Goal: Feedback & Contribution: Contribute content

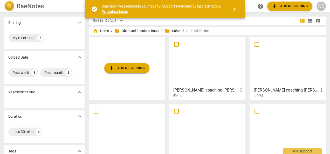
click at [280, 69] on div at bounding box center [287, 62] width 73 height 46
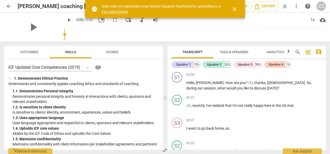
click at [235, 11] on span "close" at bounding box center [234, 9] width 6 height 6
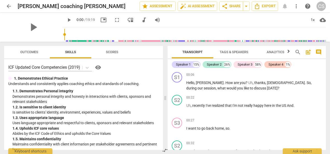
click at [232, 55] on span "Tags & Speakers" at bounding box center [234, 52] width 41 height 7
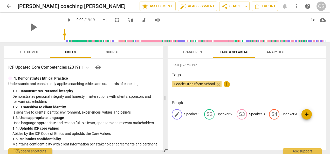
click at [179, 117] on span "edit" at bounding box center [177, 114] width 6 height 6
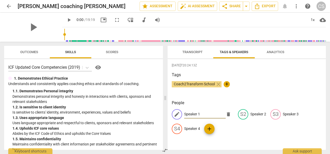
click at [227, 115] on span "delete" at bounding box center [228, 114] width 5 height 5
click at [204, 115] on input "Speaker 1" at bounding box center [205, 114] width 42 height 8
type input "[PERSON_NAME]"
click at [254, 114] on p "Speaker 2" at bounding box center [258, 114] width 16 height 5
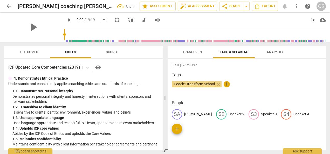
click at [229, 114] on p "Speaker 2" at bounding box center [237, 114] width 16 height 5
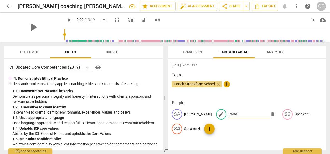
type input "[PERSON_NAME]"
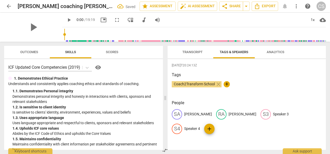
click at [262, 140] on div "[DATE]T20:24:13Z Tags Coach2Transform School close + People [PERSON_NAME] [PERS…" at bounding box center [247, 104] width 158 height 91
click at [192, 53] on span "Transcript" at bounding box center [192, 52] width 20 height 4
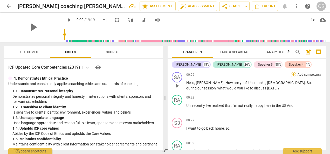
click at [291, 75] on div "+" at bounding box center [293, 74] width 5 height 5
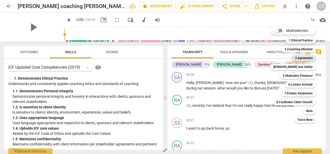
click at [309, 59] on b "3.Agreement" at bounding box center [304, 58] width 18 height 6
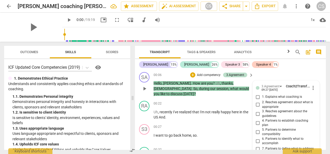
click at [256, 142] on input "6. Partners to identify what to accomplish" at bounding box center [258, 141] width 8 height 6
checkbox input "true"
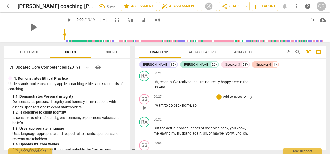
scroll to position [30, 0]
click at [66, 21] on span "play_arrow" at bounding box center [69, 20] width 6 height 6
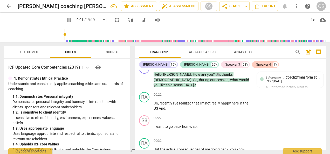
scroll to position [6, 0]
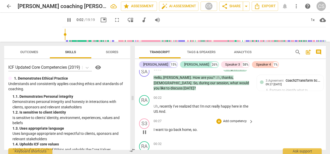
click at [160, 128] on span "want" at bounding box center [159, 130] width 9 height 4
click at [144, 130] on span "pause" at bounding box center [144, 132] width 6 height 6
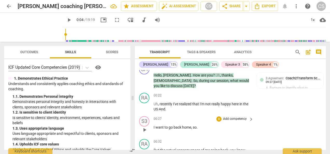
scroll to position [10, 0]
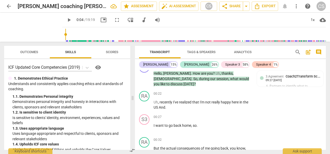
click at [66, 22] on span "play_arrow" at bounding box center [69, 20] width 6 height 6
click at [155, 105] on span "US" at bounding box center [156, 107] width 5 height 4
click at [144, 103] on button "pause" at bounding box center [144, 105] width 8 height 8
click at [146, 102] on span "play_arrow" at bounding box center [144, 105] width 6 height 6
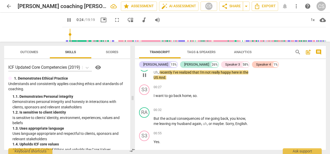
scroll to position [41, 0]
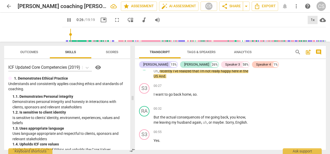
click at [312, 19] on div "1x" at bounding box center [313, 20] width 10 height 8
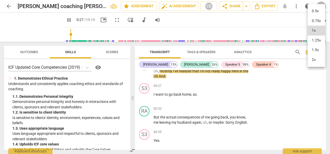
click at [317, 39] on li "1.25x" at bounding box center [316, 41] width 17 height 10
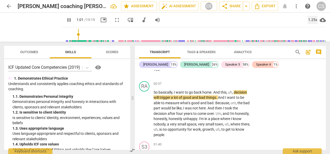
scroll to position [159, 0]
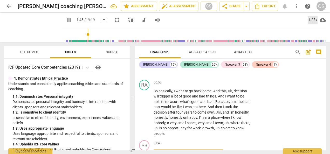
click at [314, 18] on div "1.25x" at bounding box center [313, 20] width 10 height 8
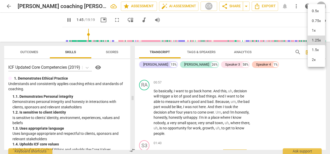
click at [317, 51] on li "1.5x" at bounding box center [316, 50] width 17 height 10
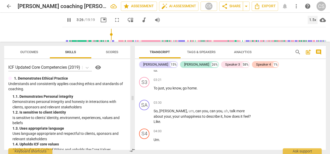
scroll to position [648, 0]
click at [219, 100] on div "+" at bounding box center [218, 102] width 5 height 5
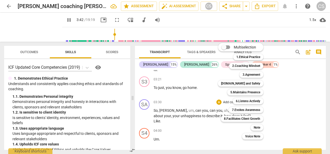
click at [249, 87] on b "[DOMAIN_NAME] and Safety" at bounding box center [240, 83] width 39 height 6
type input "223"
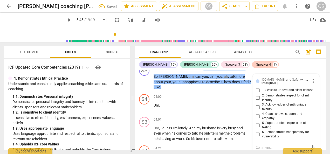
scroll to position [682, 0]
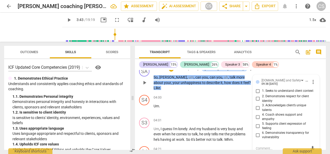
click at [256, 88] on input "1. Seeks to understand client context" at bounding box center [258, 91] width 8 height 6
checkbox input "true"
click at [182, 95] on div "04:00 + Add competency keyboard_arrow_right Um ." at bounding box center [204, 104] width 100 height 19
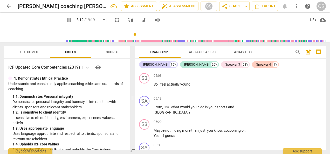
scroll to position [922, 0]
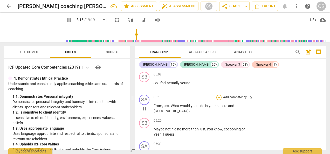
click at [218, 95] on div "+" at bounding box center [218, 97] width 5 height 5
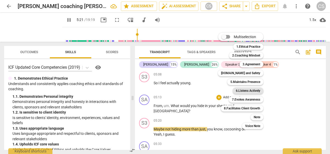
click at [247, 92] on b "6.Listens Actively" at bounding box center [248, 91] width 24 height 6
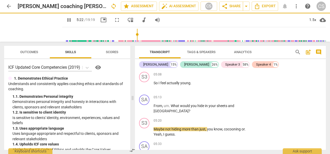
type input "322"
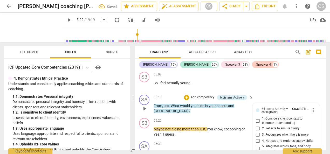
scroll to position [926, 0]
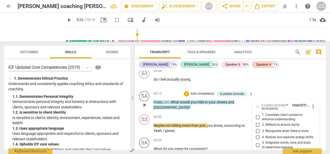
click at [256, 142] on input "5. Integrates words, tone, and body to determine meaning" at bounding box center [258, 145] width 8 height 6
checkbox input "true"
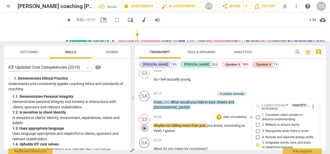
click at [142, 124] on button "play_arrow" at bounding box center [144, 128] width 8 height 8
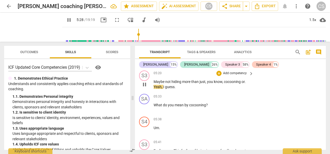
scroll to position [970, 0]
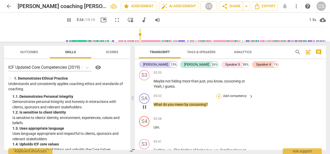
click at [219, 94] on div "+" at bounding box center [218, 96] width 5 height 5
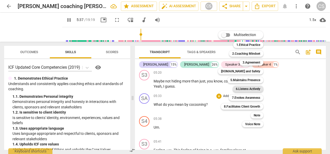
click at [251, 91] on b "6.Listens Actively" at bounding box center [248, 89] width 24 height 6
type input "338"
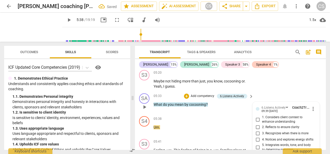
scroll to position [972, 0]
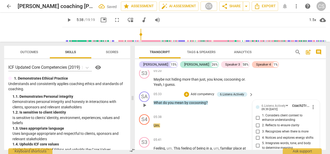
click at [256, 143] on input "5. Integrates words, tone, and body to determine meaning" at bounding box center [258, 146] width 8 height 6
checkbox input "true"
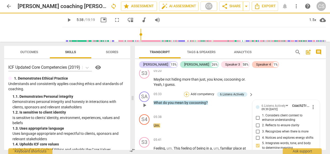
click at [185, 92] on div "+" at bounding box center [186, 94] width 5 height 5
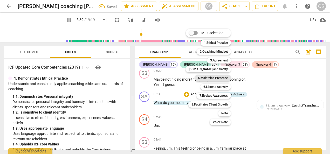
click at [215, 78] on b "5.Maintains Presence" at bounding box center [213, 78] width 30 height 6
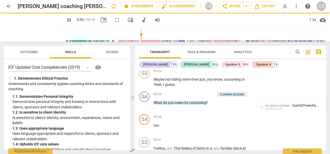
type input "340"
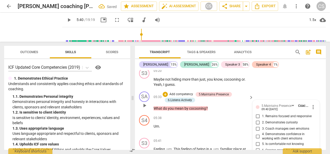
click at [257, 120] on input "2. Demonstrates curiosity" at bounding box center [258, 123] width 8 height 6
checkbox input "true"
click at [257, 113] on input "1. Remains focused and responsive" at bounding box center [258, 116] width 8 height 6
checkbox input "true"
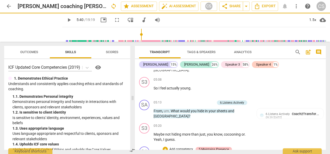
scroll to position [915, 0]
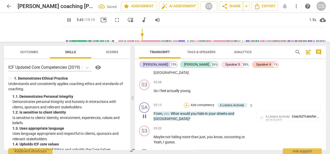
click at [188, 103] on div "+" at bounding box center [186, 105] width 5 height 5
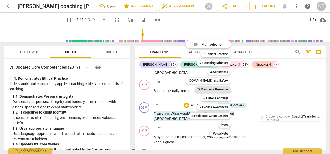
click at [213, 89] on b "5.Maintains Presence" at bounding box center [213, 89] width 30 height 6
type input "346"
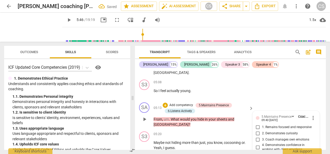
scroll to position [961, 0]
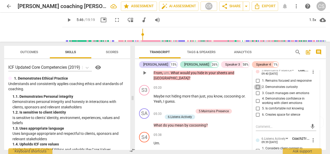
click at [256, 84] on input "2. Demonstrates curiosity" at bounding box center [258, 87] width 8 height 6
checkbox input "true"
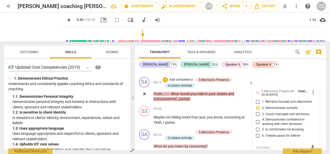
scroll to position [932, 0]
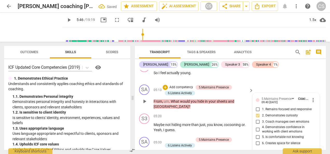
click at [257, 106] on input "1. Remains focused and responsive" at bounding box center [258, 109] width 8 height 6
checkbox input "true"
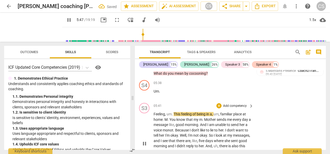
scroll to position [1013, 0]
click at [142, 140] on span "pause" at bounding box center [144, 143] width 6 height 6
click at [146, 140] on span "play_arrow" at bounding box center [144, 143] width 6 height 6
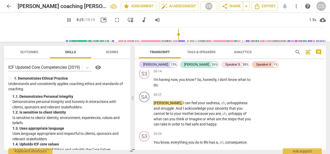
scroll to position [1467, 0]
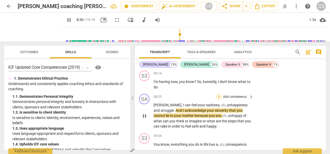
click at [218, 94] on div "+" at bounding box center [218, 96] width 5 height 5
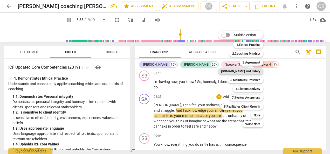
click at [250, 71] on b "[DOMAIN_NAME] and Safety" at bounding box center [240, 71] width 39 height 6
type input "514"
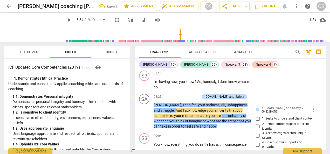
scroll to position [1516, 0]
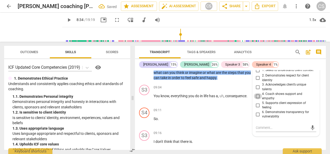
click at [257, 93] on input "4. Coach shows support and empathy" at bounding box center [258, 96] width 8 height 6
checkbox input "true"
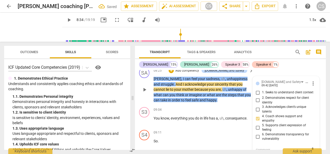
scroll to position [1493, 0]
click at [257, 97] on input "2. Demonstrates respect for client identity" at bounding box center [258, 100] width 8 height 6
checkbox input "true"
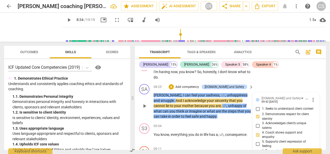
scroll to position [1473, 0]
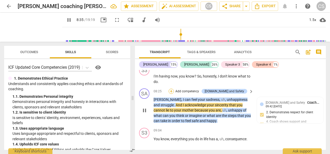
click at [174, 89] on div "+" at bounding box center [171, 91] width 5 height 5
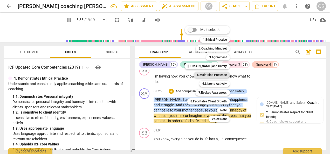
click at [219, 76] on b "5.Maintains Presence" at bounding box center [212, 75] width 30 height 6
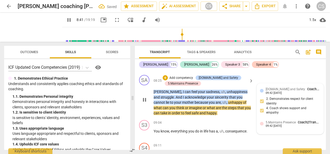
scroll to position [1486, 0]
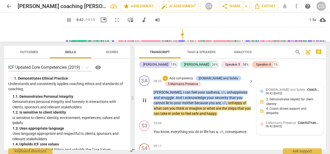
click at [143, 97] on span "pause" at bounding box center [144, 100] width 6 height 6
type input "523"
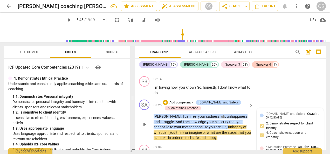
scroll to position [1460, 0]
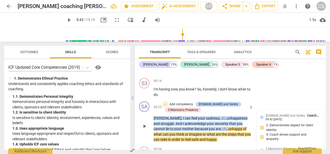
click at [165, 102] on div "+" at bounding box center [165, 104] width 5 height 5
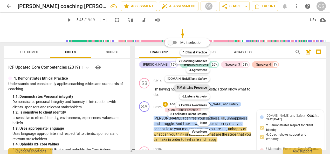
click at [182, 90] on b "5.Maintains Presence" at bounding box center [192, 88] width 30 height 6
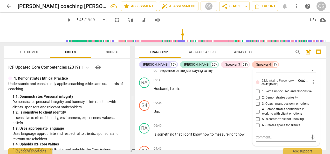
scroll to position [1644, 0]
click at [256, 108] on input "4. Demonstrates confidence in working with client emotions" at bounding box center [258, 111] width 8 height 6
checkbox input "true"
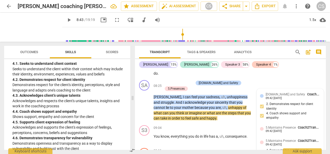
scroll to position [1471, 0]
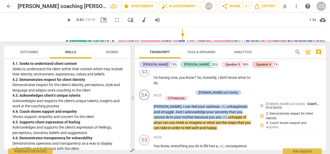
click at [275, 102] on span "[DOMAIN_NAME] and Safety" at bounding box center [285, 104] width 39 height 4
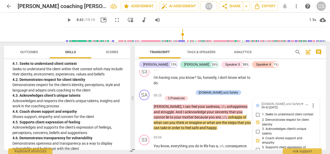
scroll to position [1516, 0]
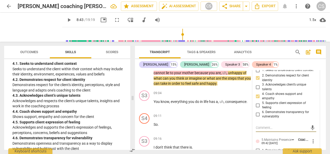
click at [254, 102] on input "5. Supports client expression of feeling" at bounding box center [258, 105] width 8 height 6
checkbox input "true"
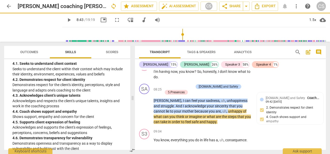
scroll to position [1476, 0]
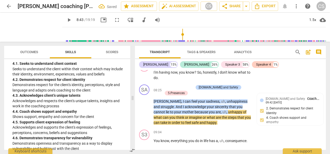
click at [148, 101] on div "play_arrow pause" at bounding box center [146, 109] width 13 height 29
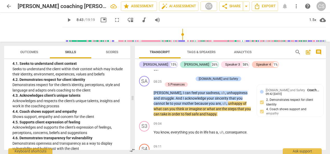
click at [145, 98] on span "play_arrow" at bounding box center [144, 101] width 6 height 6
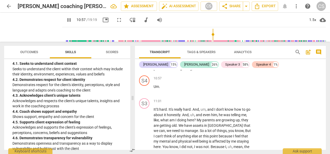
scroll to position [2029, 0]
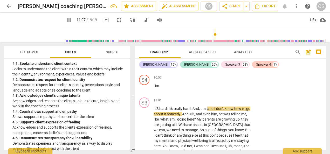
click at [66, 21] on span "pause" at bounding box center [69, 20] width 6 height 6
type input "668"
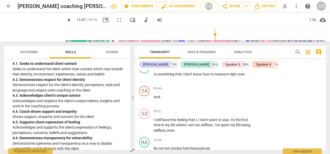
scroll to position [1704, 0]
click at [249, 109] on span "keyboard_arrow_right" at bounding box center [251, 112] width 6 height 6
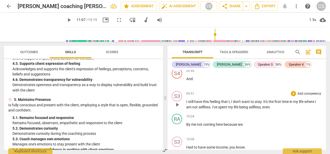
scroll to position [440, 0]
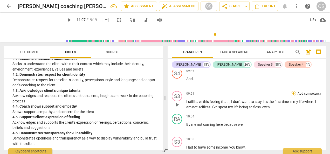
click at [292, 93] on div "+" at bounding box center [293, 93] width 5 height 5
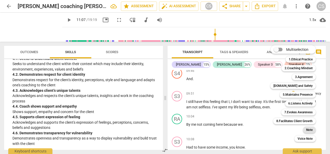
click at [310, 132] on b "Note" at bounding box center [309, 130] width 6 height 6
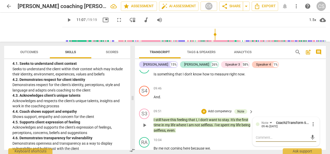
type textarea "R"
type textarea "Ra"
type textarea "Ran"
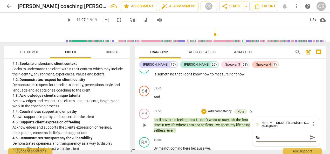
type textarea "Ran"
type textarea "Rand"
type textarea "[PERSON_NAME]"
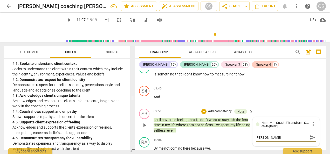
type textarea "[PERSON_NAME]"
type textarea "[PERSON_NAME] m"
type textarea "[PERSON_NAME] me"
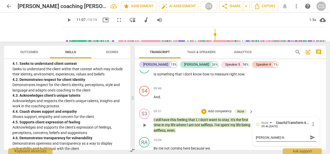
type textarea "[PERSON_NAME] me"
type textarea "[PERSON_NAME] men"
type textarea "[PERSON_NAME] ment"
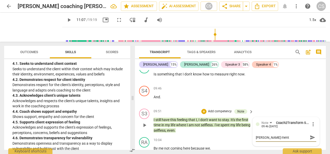
type textarea "[PERSON_NAME]"
type textarea "[PERSON_NAME] mentio"
type textarea "[PERSON_NAME] mention"
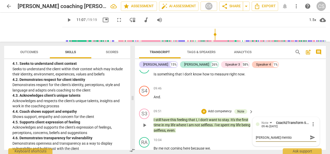
type textarea "[PERSON_NAME] mention"
type textarea "[PERSON_NAME] mentione"
type textarea "[PERSON_NAME] mentioned"
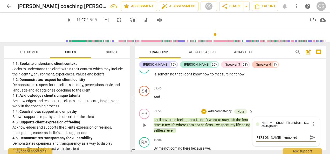
type textarea "[PERSON_NAME] mentioned"
type textarea "[PERSON_NAME] mentioned m"
type textarea "[PERSON_NAME] mentioned ma"
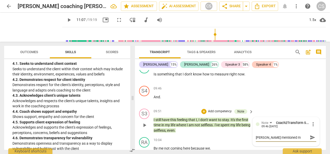
type textarea "[PERSON_NAME] mentioned ma"
type textarea "[PERSON_NAME] mentioned man"
type textarea "[PERSON_NAME] mentioned many"
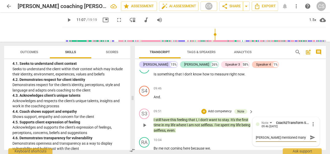
type textarea "[PERSON_NAME] mentioned many"
type textarea "[PERSON_NAME] mentioned many i"
type textarea "[PERSON_NAME] mentioned many"
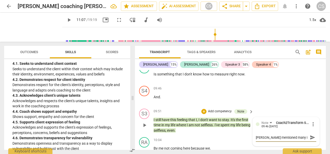
type textarea "[PERSON_NAME] mentioned many"
type textarea "[PERSON_NAME] mentioned many t"
type textarea "[PERSON_NAME] mentioned many ti"
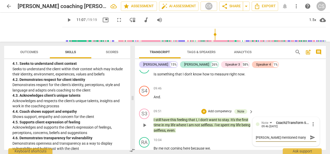
type textarea "[PERSON_NAME] mentioned many [PERSON_NAME]"
type textarea "[PERSON_NAME] mentioned many time"
type textarea "[PERSON_NAME] mentioned many times"
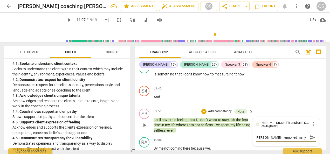
type textarea "[PERSON_NAME] mentioned many times"
type textarea "[PERSON_NAME] mentioned many times t"
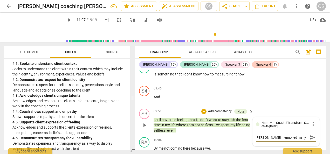
type textarea "[PERSON_NAME] mentioned many times th"
type textarea "[PERSON_NAME] mentioned many times the"
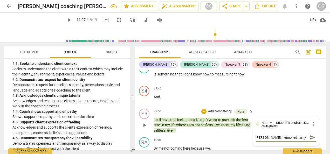
type textarea "[PERSON_NAME] mentioned many times the"
type textarea "[PERSON_NAME] mentioned many times the w"
type textarea "[PERSON_NAME] mentioned many times the wo"
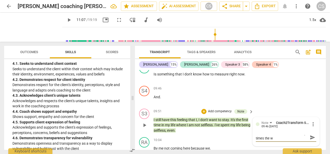
type textarea "[PERSON_NAME] mentioned many times the wo"
type textarea "[PERSON_NAME] mentioned many times the wor"
type textarea "[PERSON_NAME] mentioned many times the word"
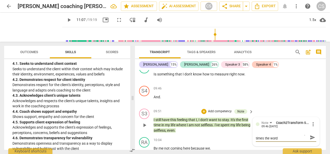
type textarea "[PERSON_NAME] mentioned many times the word"
type textarea "[PERSON_NAME] mentioned many times the word s"
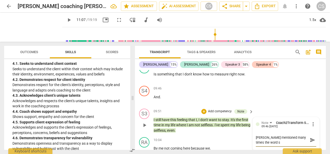
scroll to position [0, 0]
type textarea "[PERSON_NAME] mentioned many times the word se"
type textarea "[PERSON_NAME] mentioned many times the word sel"
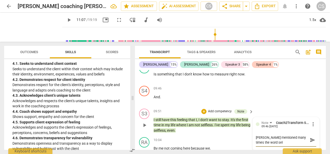
type textarea "[PERSON_NAME] mentioned many times the word self"
type textarea "[PERSON_NAME] mentioned many times the word selfl"
type textarea "[PERSON_NAME] mentioned many times the word selfle"
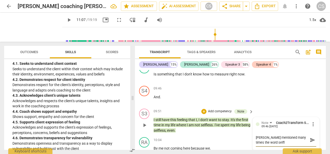
type textarea "[PERSON_NAME] mentioned many times the word selfle"
type textarea "[PERSON_NAME] mentioned many times the word selfles"
type textarea "[PERSON_NAME] mentioned many times the word selfless"
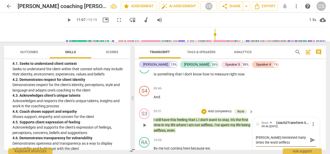
type textarea "[PERSON_NAME] mentioned many times the word selfless"
type textarea "[PERSON_NAME] mentioned many times the word selfless a"
type textarea "[PERSON_NAME] mentioned many times the word selfless"
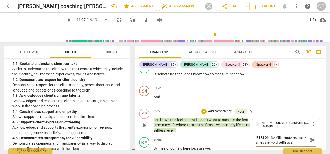
type textarea "[PERSON_NAME] mentioned many times the word selfless"
type textarea "[PERSON_NAME] mentioned many times the word selfless."
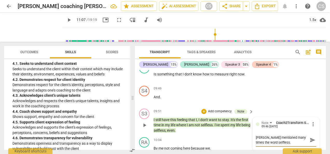
type textarea "[PERSON_NAME] mentioned many times the word selfless."
type textarea "[PERSON_NAME] mentioned many times the word selfless. I"
type textarea "[PERSON_NAME] mentioned many times the word selfless. It"
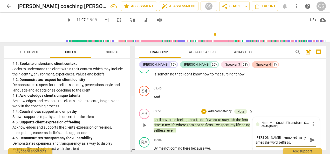
type textarea "[PERSON_NAME] mentioned many times the word selfless. It"
type textarea "[PERSON_NAME] mentioned many times the word selfless. It w"
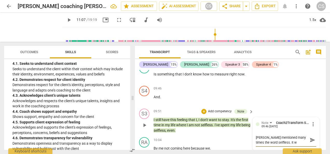
type textarea "[PERSON_NAME] mentioned many times the word selfless. It wo"
type textarea "[PERSON_NAME] mentioned many times the word selfless. It wou"
type textarea "[PERSON_NAME] mentioned many times the word selfless. It woul"
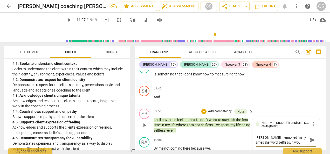
type textarea "[PERSON_NAME] mentioned many times the word selfless. It woul"
type textarea "[PERSON_NAME] mentioned many times the word selfless. It would"
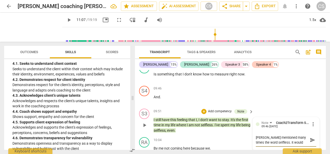
type textarea "[PERSON_NAME] mentioned many times the word selfless. It would b"
type textarea "[PERSON_NAME] mentioned many times the word selfless. It would be"
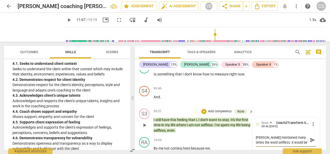
type textarea "[PERSON_NAME] mentioned many times the word selfless. It would be"
type textarea "[PERSON_NAME] mentioned many times the word selfless. It would be g"
type textarea "[PERSON_NAME] mentioned many times the word selfless. It would be go"
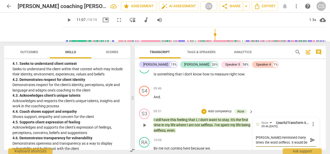
type textarea "[PERSON_NAME] mentioned many times the word selfless. It would be goo"
type textarea "[PERSON_NAME] mentioned many times the word selfless. It would be good"
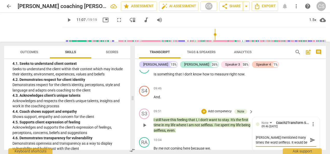
type textarea "[PERSON_NAME] mentioned many times the word selfless. It would be good"
type textarea "[PERSON_NAME] mentioned many times the word selfless. It would be good t"
type textarea "[PERSON_NAME] mentioned many times the word selfless. It would be good to"
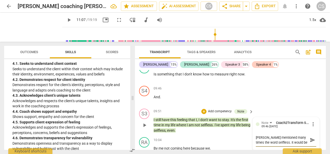
type textarea "[PERSON_NAME] mentioned many times the word selfless. It would be good to"
type textarea "[PERSON_NAME] mentioned many times the word selfless. It would be good to a"
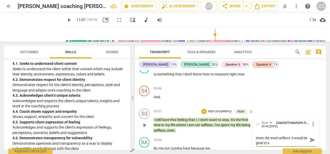
type textarea "[PERSON_NAME] mentioned many times the word selfless. It would be good to as"
type textarea "[PERSON_NAME] mentioned many times the word selfless. It would be good to ask"
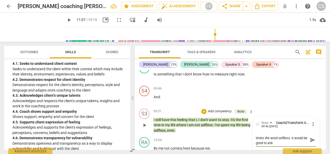
type textarea "[PERSON_NAME] mentioned many times the word selfless. It would be good to ask"
type textarea "[PERSON_NAME] mentioned many times the word selfless. It would be good to ask w"
type textarea "[PERSON_NAME] mentioned many times the word selfless. It would be good to ask wh"
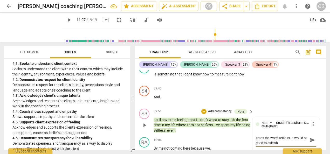
type textarea "[PERSON_NAME] mentioned many times the word selfless. It would be good to ask w…"
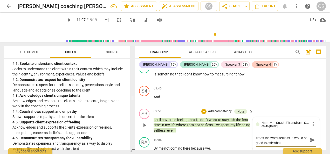
type textarea "[PERSON_NAME] mentioned many times the word selfless. It would be good to ask w…"
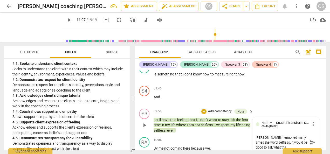
scroll to position [0, 0]
type textarea "[PERSON_NAME] mentioned many times the word selfless. It would be good to ask w…"
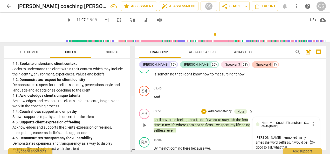
type textarea "[PERSON_NAME] mentioned many times the word selfless. It would be good to ask w…"
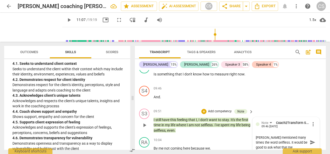
type textarea "[PERSON_NAME] mentioned many times the word selfless. It would be good to ask w…"
click at [310, 142] on span "send" at bounding box center [313, 145] width 6 height 6
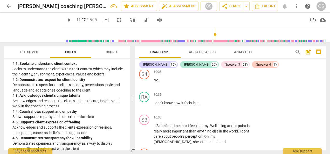
scroll to position [1956, 0]
click at [66, 22] on span "play_arrow" at bounding box center [69, 20] width 6 height 6
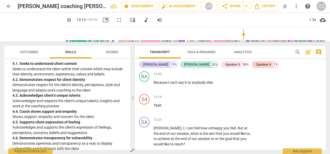
scroll to position [2317, 0]
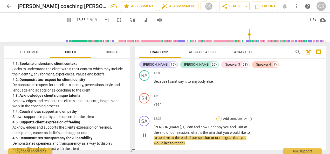
click at [217, 116] on div "+" at bounding box center [218, 118] width 5 height 5
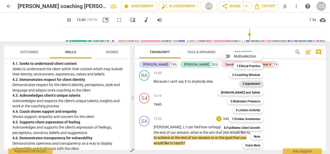
click at [250, 85] on b "3.Agreement" at bounding box center [252, 84] width 18 height 6
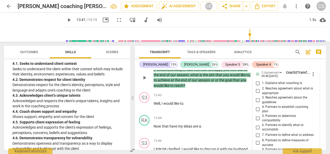
scroll to position [2373, 0]
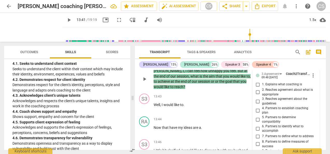
click at [256, 133] on input "7. Partners to define what to address" at bounding box center [258, 136] width 8 height 6
click at [255, 141] on input "8. Partners to define measures of success" at bounding box center [258, 144] width 8 height 6
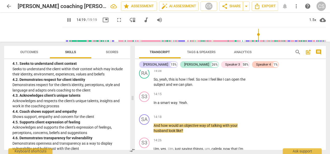
scroll to position [2521, 0]
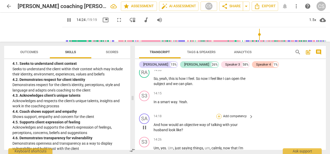
click at [217, 114] on div "+" at bounding box center [218, 116] width 5 height 5
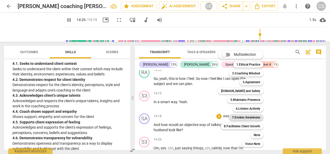
click at [250, 118] on b "7.Evokes Awareness" at bounding box center [246, 117] width 28 height 6
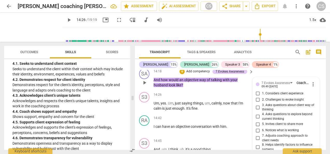
scroll to position [2565, 0]
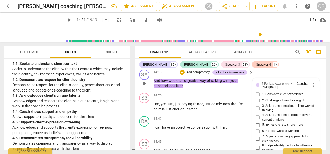
click at [256, 114] on input "4. Asks questions to explore beyond current thinking" at bounding box center [258, 117] width 8 height 6
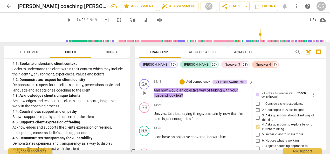
scroll to position [2555, 0]
click at [255, 107] on input "2. Challenges to evoke insight" at bounding box center [258, 110] width 8 height 6
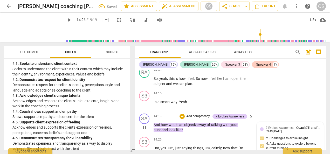
scroll to position [2520, 0]
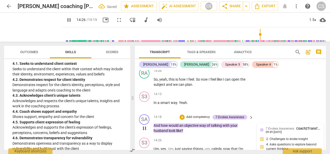
click at [183, 115] on div "+" at bounding box center [182, 117] width 5 height 5
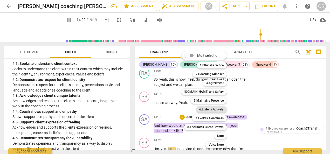
click at [213, 111] on b "6.Listens Actively" at bounding box center [211, 109] width 24 height 6
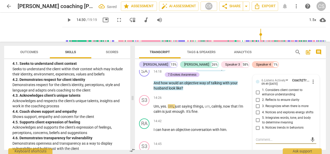
scroll to position [2567, 0]
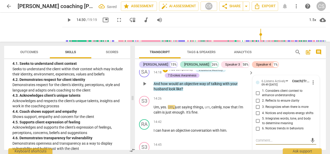
click at [257, 118] on input "5. Integrates words, tone, and body to determine meaning" at bounding box center [258, 121] width 8 height 6
click at [145, 107] on span "play_arrow" at bounding box center [144, 110] width 6 height 6
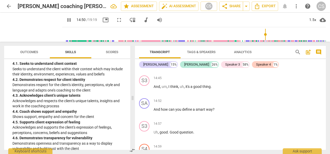
scroll to position [2634, 0]
click at [205, 107] on span "smart" at bounding box center [201, 109] width 10 height 4
click at [219, 98] on div "+" at bounding box center [218, 100] width 5 height 5
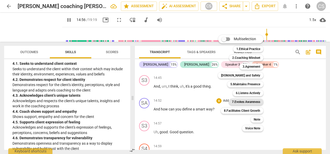
click at [244, 103] on b "7.Evokes Awareness" at bounding box center [246, 102] width 28 height 6
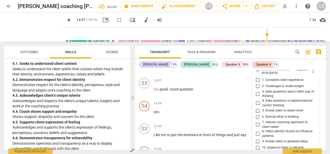
scroll to position [2675, 0]
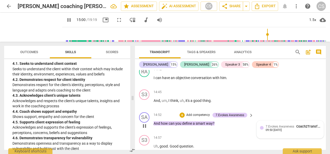
click at [268, 125] on span "7.Evokes Awareness" at bounding box center [280, 127] width 29 height 4
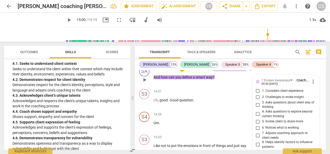
scroll to position [2665, 0]
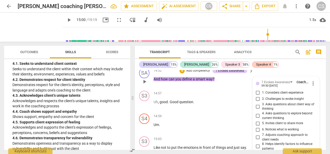
click at [255, 96] on input "2. Challenges to evoke insight" at bounding box center [258, 99] width 8 height 6
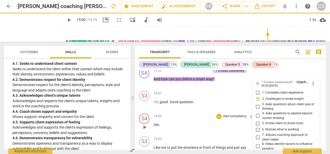
click at [208, 122] on p "Um ." at bounding box center [202, 124] width 97 height 5
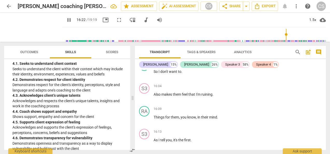
scroll to position [3141, 0]
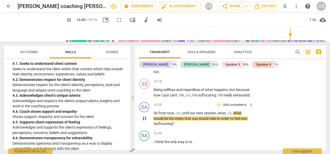
click at [217, 102] on div "+" at bounding box center [218, 104] width 5 height 5
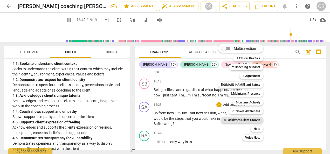
click at [248, 119] on b "8.Facilitates Client Growth" at bounding box center [242, 120] width 36 height 6
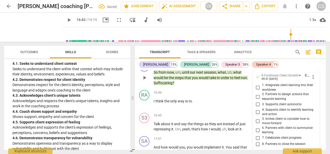
scroll to position [3181, 0]
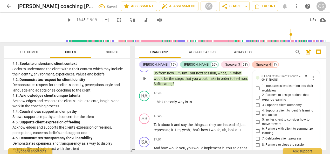
click at [256, 119] on input "5. Invites client to consider how to move forward" at bounding box center [258, 122] width 8 height 6
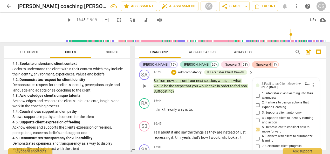
scroll to position [3172, 0]
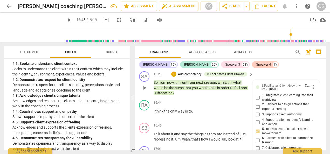
click at [256, 104] on input "2. Partners to design actions that expands learning" at bounding box center [258, 107] width 8 height 6
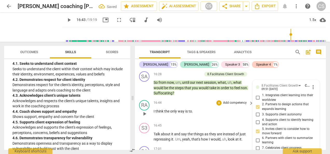
click at [0, 0] on span "pause" at bounding box center [0, 0] width 0 height 0
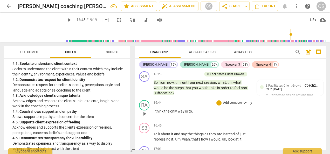
click at [146, 111] on span "play_arrow" at bounding box center [144, 114] width 6 height 6
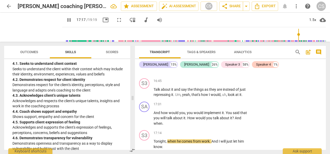
scroll to position [3213, 0]
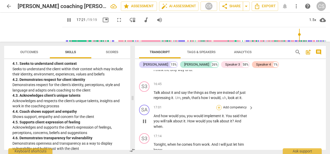
click at [217, 105] on div "+" at bounding box center [218, 107] width 5 height 5
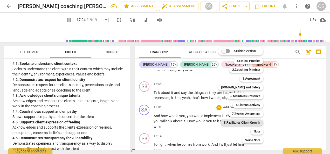
click at [248, 120] on b "8.Facilitates Client Growth" at bounding box center [242, 123] width 36 height 6
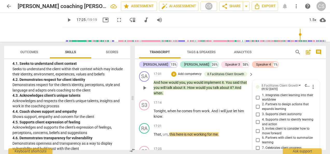
scroll to position [3253, 0]
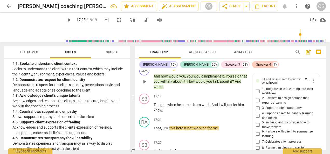
click at [258, 122] on input "5. Invites client to consider how to move forward" at bounding box center [258, 125] width 8 height 6
click at [255, 98] on input "2. Partners to design actions that expands learning" at bounding box center [258, 101] width 8 height 6
click at [185, 102] on p "Tonight , when he comes from work . And I will just let him know ." at bounding box center [202, 107] width 97 height 11
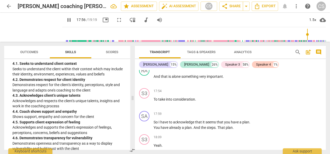
scroll to position [3490, 0]
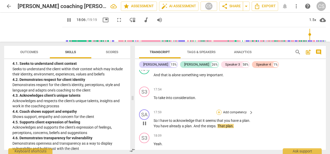
click at [220, 110] on div "+" at bounding box center [218, 112] width 5 height 5
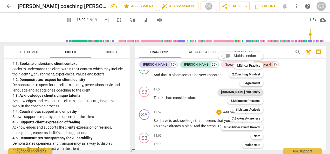
click at [250, 91] on b "[DOMAIN_NAME] and Safety" at bounding box center [240, 92] width 39 height 6
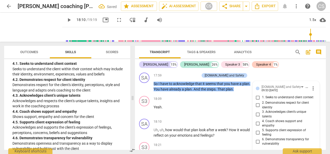
scroll to position [3523, 0]
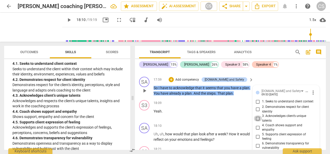
click at [260, 115] on input "3. Acknowledges client’s unique talents" at bounding box center [258, 118] width 8 height 6
click at [189, 106] on div "18:09 + Add competency keyboard_arrow_right Yeah ." at bounding box center [204, 109] width 100 height 19
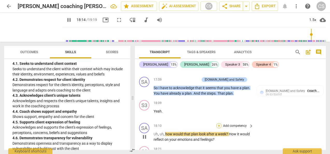
click at [217, 123] on div "+" at bounding box center [218, 125] width 5 height 5
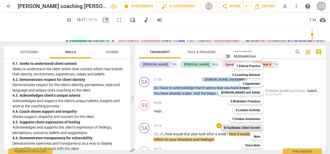
click at [252, 127] on b "8.Facilitates Client Growth" at bounding box center [242, 128] width 36 height 6
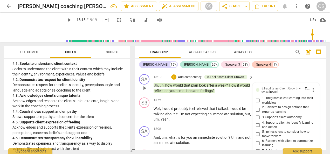
scroll to position [3571, 0]
click at [257, 107] on input "2. Partners to design actions that expands learning" at bounding box center [258, 110] width 8 height 6
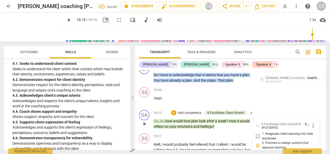
scroll to position [3536, 0]
click at [173, 111] on div "+" at bounding box center [173, 113] width 5 height 5
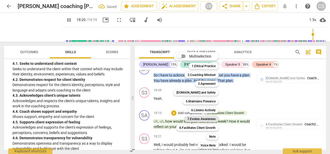
click at [203, 119] on b "7.Evokes Awareness" at bounding box center [201, 119] width 28 height 6
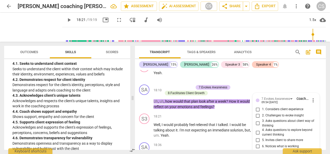
scroll to position [3558, 0]
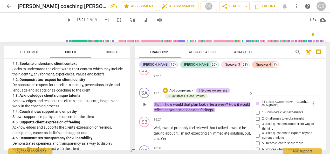
click at [257, 140] on input "5. Invites client to share more" at bounding box center [258, 143] width 8 height 6
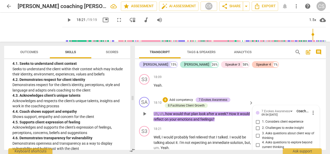
scroll to position [3548, 0]
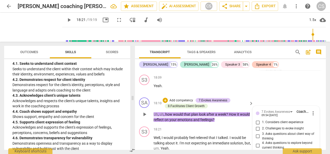
click at [255, 126] on input "2. Challenges to evoke insight" at bounding box center [258, 129] width 8 height 6
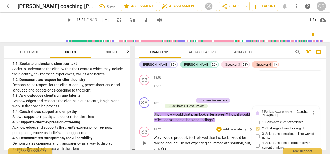
click at [142, 137] on div "play_arrow pause" at bounding box center [146, 143] width 13 height 13
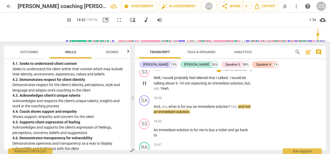
scroll to position [3606, 0]
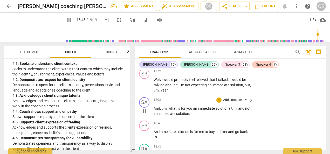
click at [235, 98] on p "Add competency" at bounding box center [235, 100] width 25 height 5
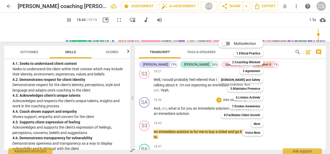
click at [219, 87] on div "Multiselection m 1.Ethical Practice 1 2.Coaching Mindset 2 3.Agreement 3 [DOMAI…" at bounding box center [244, 87] width 57 height 99
click at [243, 99] on b "6.Listens Actively" at bounding box center [248, 97] width 24 height 6
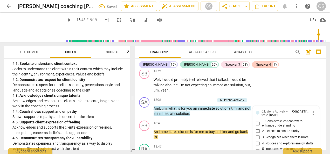
scroll to position [3655, 0]
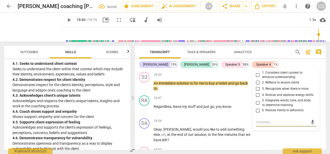
click at [256, 100] on input "5. Integrates words, tone, and body to determine meaning" at bounding box center [258, 103] width 8 height 6
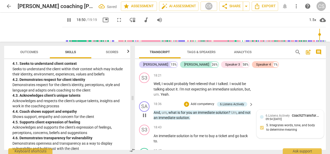
scroll to position [3602, 0]
click at [185, 102] on div "+ Add competency 6.Listens Actively" at bounding box center [215, 105] width 63 height 6
click at [185, 102] on div "+" at bounding box center [186, 104] width 5 height 5
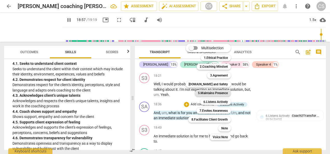
click at [206, 95] on b "5.Maintains Presence" at bounding box center [213, 93] width 30 height 6
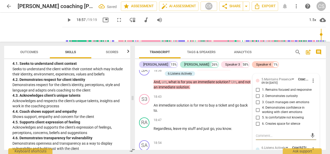
scroll to position [3637, 0]
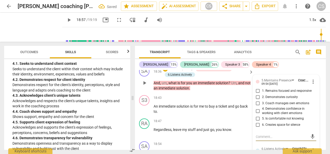
click at [255, 94] on input "2. Demonstrates curiosity" at bounding box center [258, 97] width 8 height 6
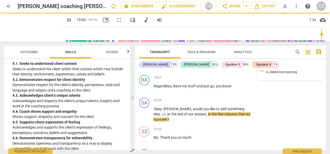
scroll to position [3681, 0]
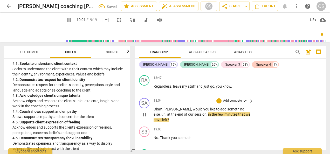
click at [231, 99] on p "Add competency" at bounding box center [235, 101] width 25 height 5
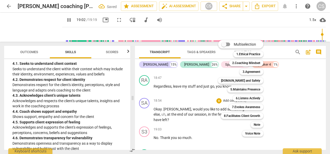
click at [220, 91] on div "Multiselection m 1.Ethical Practice 1 2.Coaching Mindset 2 3.Agreement 3 [DOMAI…" at bounding box center [244, 88] width 57 height 99
click at [238, 118] on b "8.Facilitates Client Growth" at bounding box center [242, 116] width 36 height 6
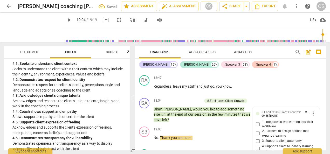
scroll to position [3751, 0]
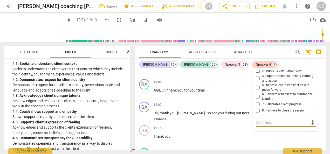
click at [255, 108] on input "8. Partners to close the session" at bounding box center [258, 111] width 8 height 6
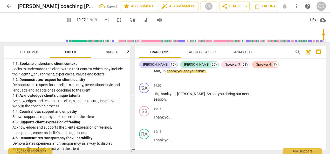
scroll to position [3771, 0]
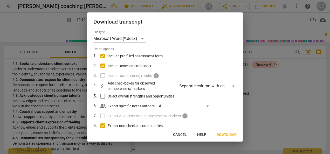
click at [226, 136] on span "Download" at bounding box center [227, 134] width 20 height 5
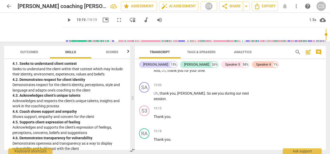
click at [9, 6] on span "arrow_back" at bounding box center [9, 6] width 6 height 6
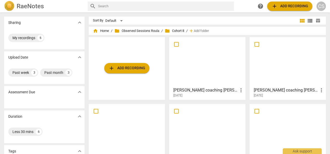
click at [193, 71] on div at bounding box center [207, 62] width 73 height 46
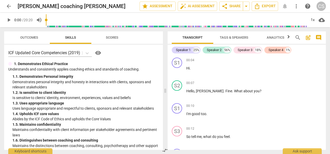
click at [6, 18] on span "play_arrow" at bounding box center [9, 20] width 6 height 6
click at [315, 19] on div "1x" at bounding box center [313, 20] width 10 height 8
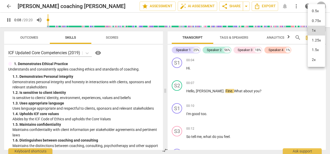
click at [317, 41] on li "1.25x" at bounding box center [316, 41] width 17 height 10
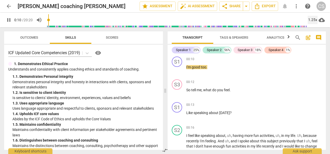
scroll to position [55, 0]
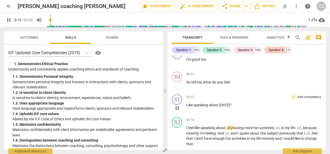
click at [292, 99] on div "+" at bounding box center [293, 96] width 5 height 5
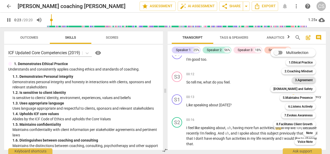
click at [305, 83] on b "3.Agreement" at bounding box center [304, 80] width 18 height 6
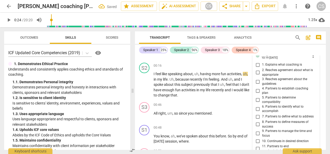
scroll to position [112, 0]
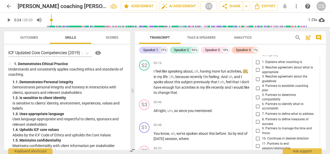
click at [257, 108] on input "6. Partners to identify what to accomplish" at bounding box center [258, 106] width 8 height 6
click at [195, 61] on div "00:16 + Add competency keyboard_arrow_right" at bounding box center [204, 63] width 100 height 6
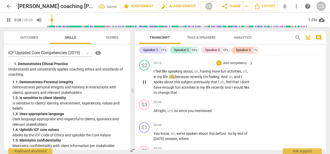
click at [143, 86] on button "pause" at bounding box center [144, 82] width 8 height 8
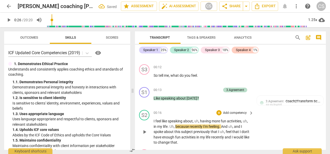
scroll to position [59, 0]
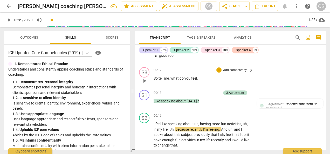
drag, startPoint x: 153, startPoint y: 79, endPoint x: 183, endPoint y: 81, distance: 29.9
click at [183, 81] on div "S3 play_arrow pause 00:12 + Add competency keyboard_arrow_right So tell me , wh…" at bounding box center [230, 76] width 191 height 23
drag, startPoint x: 154, startPoint y: 79, endPoint x: 203, endPoint y: 84, distance: 50.0
click at [203, 84] on div "00:12 + Add competency keyboard_arrow_right So tell me , what do you feel ." at bounding box center [204, 76] width 100 height 19
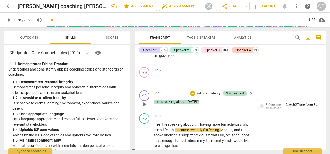
click at [152, 101] on div "S1 play_arrow pause 00:04 + Add competency keyboard_arrow_right Hi . S2 play_ar…" at bounding box center [230, 103] width 191 height 94
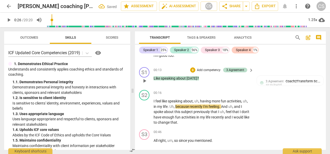
click at [153, 78] on div "play_arrow pause" at bounding box center [146, 81] width 13 height 7
click at [154, 76] on span "Like" at bounding box center [157, 78] width 7 height 4
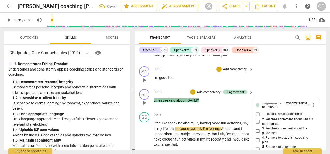
scroll to position [33, 0]
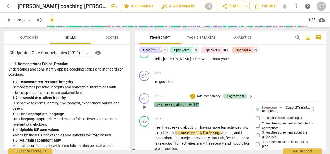
click at [154, 103] on span "Like" at bounding box center [157, 105] width 7 height 4
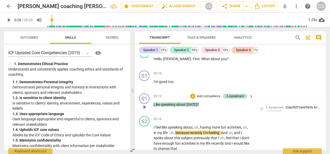
click at [154, 103] on span "Like" at bounding box center [157, 105] width 7 height 4
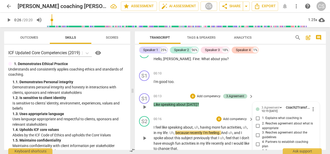
click at [213, 115] on div "S2 play_arrow pause 00:16 + Add competency keyboard_arrow_right I feel like spe…" at bounding box center [230, 133] width 191 height 39
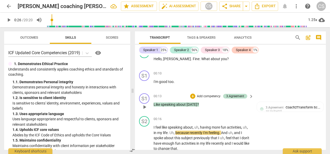
click at [158, 107] on div "00:13 + Add competency 3.Agreement keyboard_arrow_right Like speaking about [DA…" at bounding box center [204, 102] width 100 height 19
click at [153, 104] on div "play_arrow pause" at bounding box center [146, 107] width 13 height 7
click at [155, 106] on span "Like" at bounding box center [157, 105] width 7 height 4
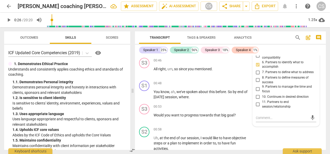
click at [155, 106] on div "S3 play_arrow pause 00:53 + Add competency keyboard_arrow_right Would you want …" at bounding box center [230, 113] width 191 height 23
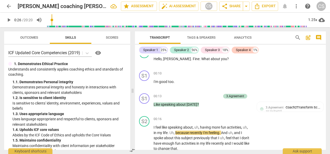
click at [155, 106] on span "Like" at bounding box center [157, 105] width 7 height 4
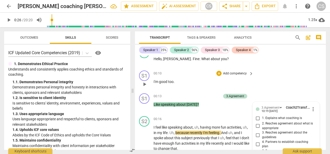
click at [162, 90] on div "S1 play_arrow pause 00:10 + Add competency keyboard_arrow_right I'm good too ." at bounding box center [230, 80] width 191 height 23
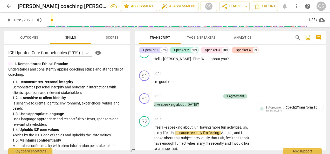
click at [154, 104] on span "Like" at bounding box center [157, 105] width 7 height 4
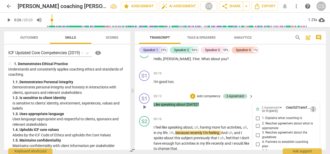
click at [314, 108] on span "more_vert" at bounding box center [313, 109] width 6 height 6
click at [316, 120] on li "Delete" at bounding box center [317, 119] width 18 height 10
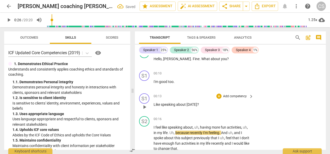
click at [153, 104] on div "play_arrow pause" at bounding box center [146, 107] width 13 height 7
click at [154, 105] on span "Like" at bounding box center [157, 105] width 7 height 4
paste p
click at [222, 95] on div "+ Add competency" at bounding box center [231, 96] width 31 height 5
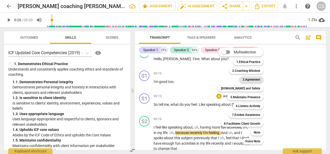
click at [260, 78] on b "3.Agreement" at bounding box center [252, 80] width 18 height 6
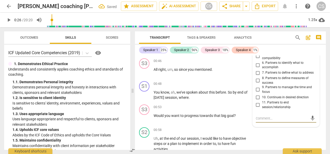
scroll to position [129, 0]
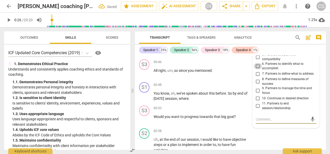
click at [259, 66] on input "6. Partners to identify what to accomplish" at bounding box center [258, 66] width 8 height 6
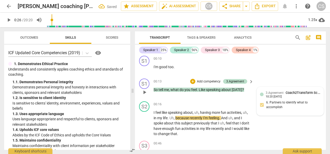
scroll to position [47, 0]
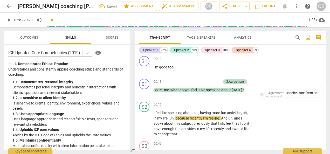
click at [7, 20] on span "play_arrow" at bounding box center [9, 20] width 6 height 6
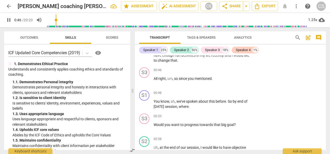
scroll to position [122, 0]
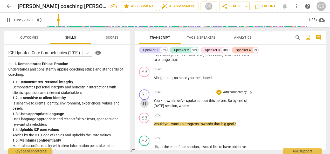
click at [144, 104] on span "pause" at bounding box center [144, 103] width 6 height 6
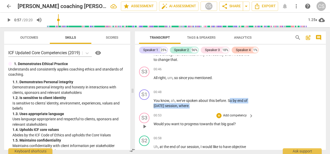
drag, startPoint x: 229, startPoint y: 100, endPoint x: 234, endPoint y: 111, distance: 12.1
click at [234, 111] on div "S1 play_arrow pause 00:04 + Add competency keyboard_arrow_right Hi . S2 play_ar…" at bounding box center [230, 103] width 191 height 94
drag, startPoint x: 228, startPoint y: 100, endPoint x: 239, endPoint y: 106, distance: 12.1
click at [239, 106] on p "You know , ah , we've spoken about this before . So by end of [DATE] session , …" at bounding box center [202, 103] width 97 height 11
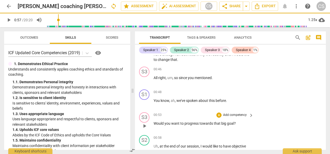
click at [154, 124] on span "Would" at bounding box center [159, 123] width 11 height 4
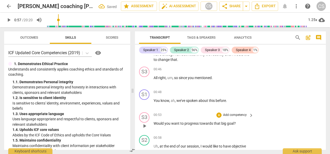
paste p
click at [218, 115] on div "+" at bounding box center [218, 115] width 5 height 5
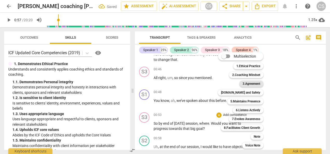
click at [251, 85] on b "3.Agreement" at bounding box center [252, 84] width 18 height 6
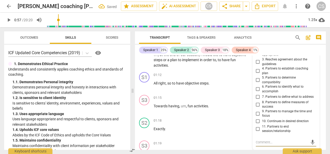
scroll to position [214, 0]
click at [257, 96] on input "7. Partners to define what to address" at bounding box center [258, 97] width 8 height 6
click at [258, 107] on input "8. Partners to define measures of success" at bounding box center [258, 104] width 8 height 6
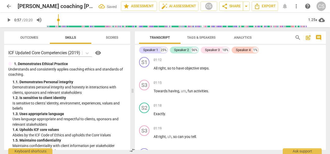
scroll to position [229, 0]
click at [9, 19] on span "play_arrow" at bounding box center [9, 20] width 6 height 6
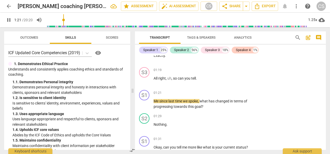
scroll to position [288, 0]
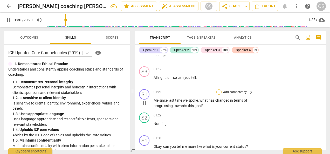
click at [219, 93] on div "+" at bounding box center [218, 92] width 5 height 5
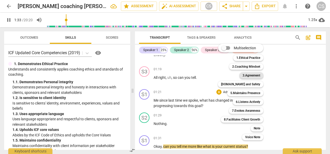
click at [246, 76] on b "3.Agreement" at bounding box center [252, 75] width 18 height 6
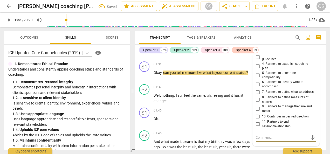
scroll to position [361, 0]
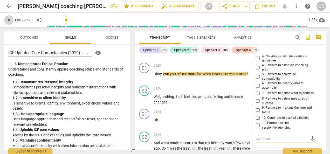
click at [8, 19] on span "play_arrow" at bounding box center [9, 20] width 6 height 6
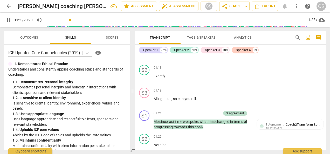
scroll to position [265, 0]
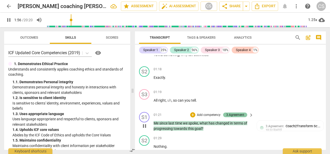
click at [234, 115] on div "3.Agreement" at bounding box center [235, 115] width 18 height 5
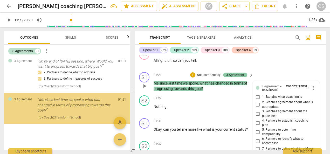
scroll to position [316, 0]
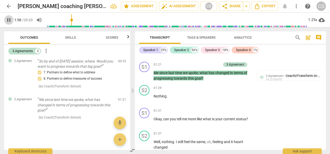
click at [5, 18] on span "pause" at bounding box center [8, 20] width 9 height 6
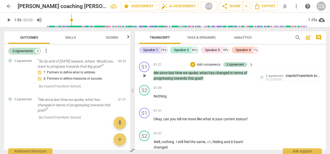
click at [285, 82] on div "S1 play_arrow pause 01:21 + Add competency 3.Agreement keyboard_arrow_right Me …" at bounding box center [230, 71] width 191 height 23
click at [276, 86] on div "S2 play_arrow pause 01:29 + Add competency keyboard_arrow_right Nothing ." at bounding box center [230, 94] width 191 height 23
click at [276, 78] on div "10:22 [DATE]" at bounding box center [274, 79] width 16 height 3
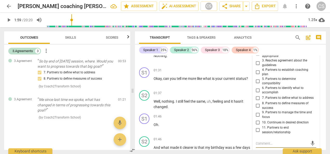
scroll to position [355, 0]
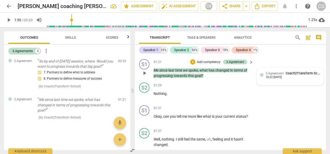
click at [271, 75] on span "3.Agreement" at bounding box center [275, 74] width 18 height 4
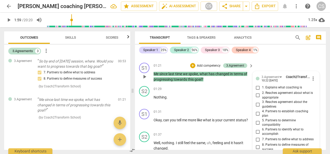
scroll to position [312, 0]
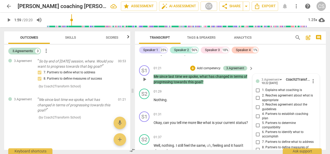
click at [314, 81] on span "more_vert" at bounding box center [313, 81] width 6 height 6
click at [319, 92] on li "Delete" at bounding box center [317, 91] width 18 height 10
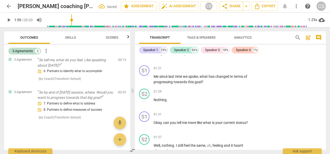
scroll to position [4, 0]
click at [229, 69] on p "Add competency" at bounding box center [235, 68] width 25 height 5
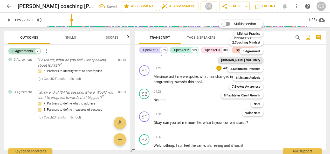
click at [240, 62] on b "[DOMAIN_NAME] and Safety" at bounding box center [240, 60] width 39 height 6
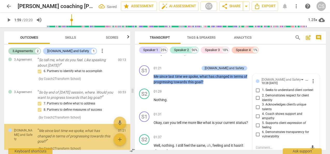
scroll to position [36, 0]
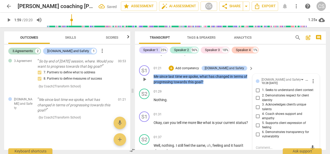
click at [259, 91] on input "1. Seeks to understand client context" at bounding box center [258, 90] width 8 height 6
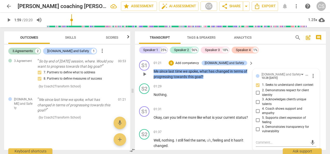
scroll to position [320, 0]
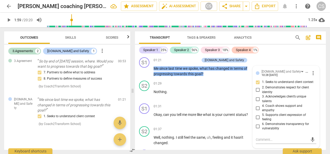
click at [74, 38] on span "Skills" at bounding box center [70, 38] width 11 height 4
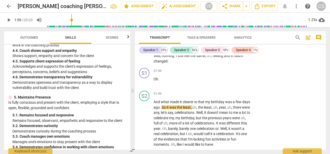
scroll to position [402, 0]
click at [142, 119] on div "play_arrow pause" at bounding box center [146, 123] width 13 height 45
click at [144, 122] on span "play_arrow" at bounding box center [144, 123] width 6 height 6
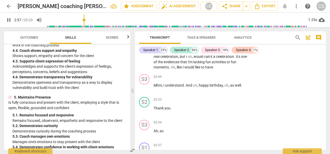
scroll to position [478, 0]
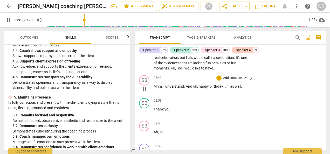
click at [235, 79] on p "Add competency" at bounding box center [235, 78] width 25 height 5
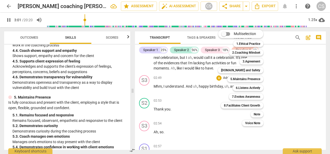
click at [219, 80] on div "Multiselection m 1.Ethical Practice 1 2.Coaching Mindset 2 3.Agreement 3 [DOMAI…" at bounding box center [244, 78] width 57 height 99
click at [247, 72] on b "[DOMAIN_NAME] and Safety" at bounding box center [240, 70] width 39 height 6
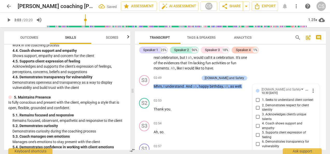
scroll to position [533, 0]
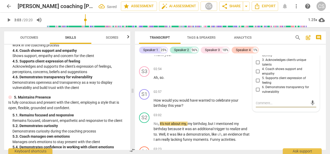
click at [256, 73] on input "4. Coach shows support and empathy" at bounding box center [258, 72] width 8 height 6
click at [148, 137] on div "S2 play_arrow pause" at bounding box center [146, 128] width 15 height 30
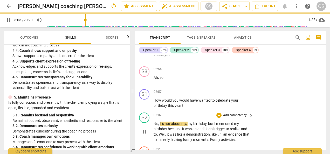
scroll to position [508, 0]
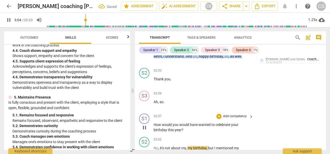
click at [201, 115] on div "02:57 + Add competency keyboard_arrow_right" at bounding box center [204, 117] width 100 height 6
click at [219, 117] on div "+" at bounding box center [218, 116] width 5 height 5
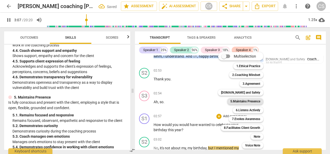
click at [250, 103] on b "5.Maintains Presence" at bounding box center [245, 101] width 30 height 6
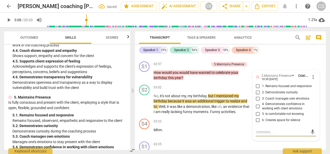
scroll to position [549, 0]
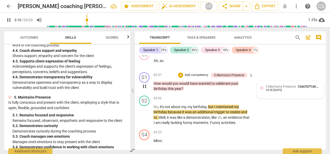
click at [271, 90] on div "10:30 [DATE]" at bounding box center [274, 90] width 16 height 3
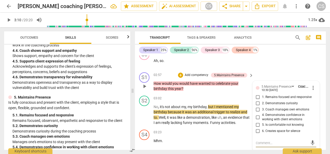
click at [256, 104] on input "2. Demonstrates curiosity" at bounding box center [258, 103] width 8 height 6
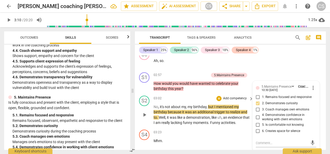
click at [143, 121] on div "play_arrow pause" at bounding box center [146, 115] width 13 height 18
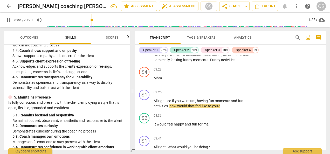
scroll to position [612, 0]
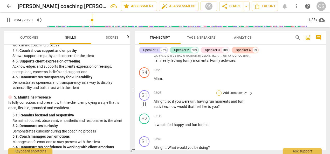
click at [219, 95] on div "+" at bounding box center [218, 93] width 5 height 5
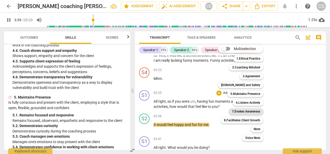
click at [245, 113] on b "7.Evokes Awareness" at bounding box center [246, 111] width 28 height 6
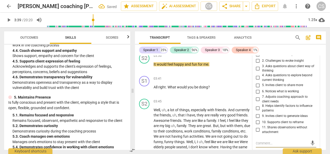
scroll to position [669, 0]
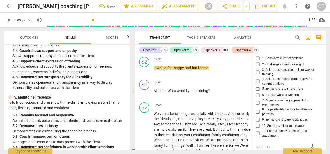
click at [258, 66] on input "2. Challenges to evoke insight" at bounding box center [258, 65] width 8 height 6
click at [256, 74] on input "3. Asks questions about client way of thinking" at bounding box center [258, 72] width 8 height 6
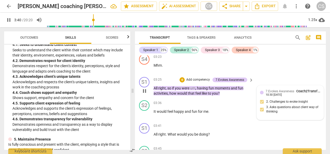
scroll to position [625, 0]
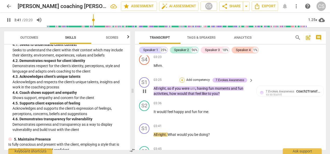
click at [183, 78] on div "+" at bounding box center [182, 80] width 5 height 5
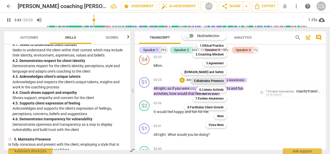
click at [213, 81] on b "5.Maintains Presence" at bounding box center [209, 81] width 30 height 6
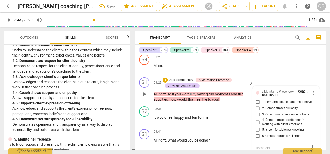
click at [257, 110] on input "2. Demonstrates curiosity" at bounding box center [258, 108] width 8 height 6
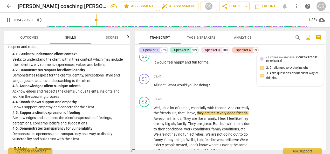
scroll to position [676, 0]
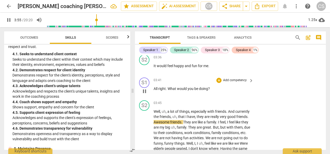
click at [231, 90] on p "All right . What would you be doing ?" at bounding box center [202, 88] width 97 height 5
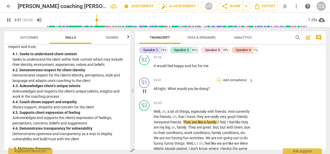
click at [218, 80] on div "+" at bounding box center [218, 80] width 5 height 5
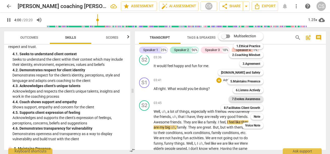
click at [249, 99] on b "7.Evokes Awareness" at bounding box center [246, 99] width 28 height 6
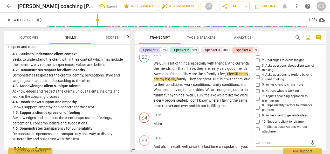
scroll to position [715, 0]
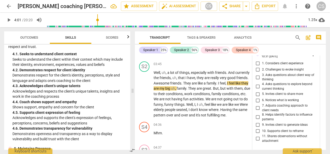
click at [257, 88] on input "4. Asks questions to explore beyond current thinking" at bounding box center [258, 87] width 8 height 6
click at [141, 108] on div "play_arrow pause" at bounding box center [146, 94] width 13 height 45
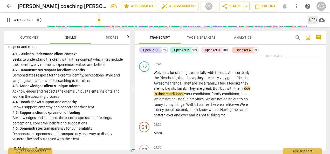
click at [314, 22] on div "1.25x" at bounding box center [313, 20] width 10 height 8
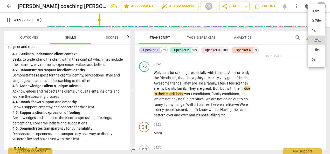
click at [315, 51] on li "1.5x" at bounding box center [316, 50] width 17 height 10
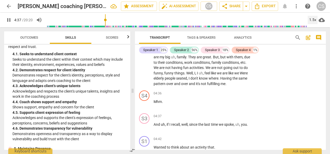
scroll to position [749, 0]
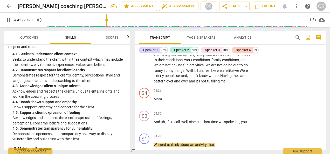
click at [6, 20] on span "pause" at bounding box center [9, 20] width 6 height 6
click at [264, 76] on div "S2 play_arrow pause 03:45 + Add competency keyboard_arrow_right Well , uh , a l…" at bounding box center [230, 55] width 191 height 61
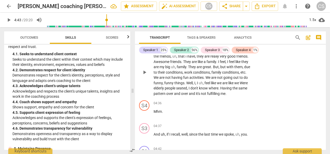
scroll to position [731, 0]
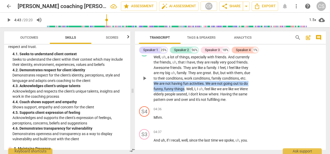
drag, startPoint x: 179, startPoint y: 84, endPoint x: 209, endPoint y: 90, distance: 30.3
click at [209, 90] on p "Well , uh , a lot of things , especially with friends . And currently the frien…" at bounding box center [202, 79] width 97 height 48
click at [226, 81] on span "keyboard_arrow_down" at bounding box center [226, 82] width 6 height 6
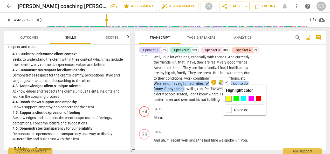
click at [220, 81] on icon "button" at bounding box center [220, 82] width 3 height 4
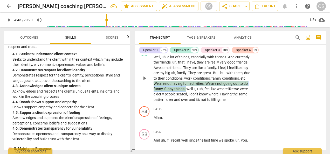
drag, startPoint x: 179, startPoint y: 82, endPoint x: 211, endPoint y: 89, distance: 32.9
click at [211, 89] on p "Well , uh , a lot of things , especially with friends . And currently the frien…" at bounding box center [202, 79] width 97 height 48
click at [231, 83] on span "keyboard_arrow_down" at bounding box center [228, 82] width 6 height 6
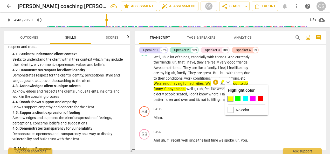
click at [231, 110] on div at bounding box center [231, 110] width 6 height 6
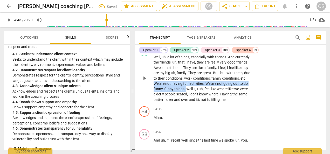
drag, startPoint x: 180, startPoint y: 85, endPoint x: 212, endPoint y: 87, distance: 31.7
click at [212, 87] on p "Well , uh , a lot of things , especially with friends . And currently the frien…" at bounding box center [202, 79] width 97 height 48
copy p "We are not having fun activities . We are not going out to do funny , funny thi…"
click at [276, 96] on div "S2 play_arrow pause 03:45 + Add competency keyboard_arrow_right Well , uh , a l…" at bounding box center [230, 74] width 191 height 61
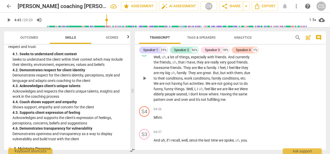
click at [295, 88] on div "S2 play_arrow pause 03:45 + Add competency keyboard_arrow_right Well , uh , a l…" at bounding box center [230, 74] width 191 height 61
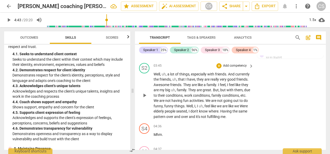
scroll to position [706, 0]
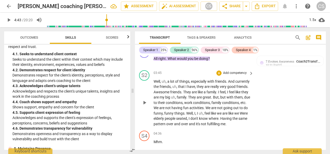
click at [218, 75] on div "+" at bounding box center [218, 73] width 5 height 5
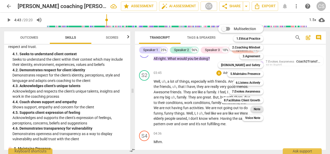
click at [256, 112] on b "Note" at bounding box center [257, 109] width 6 height 6
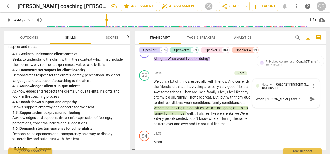
paste textarea "We are not having fun activities. We are not going out to do funny, funny thing…"
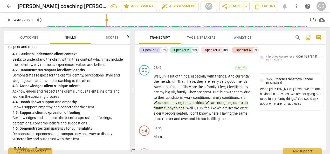
scroll to position [713, 0]
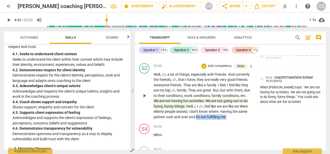
drag, startPoint x: 223, startPoint y: 116, endPoint x: 239, endPoint y: 122, distance: 16.5
click at [239, 120] on p "Well , uh , a lot of things , especially with friends . And currently the frien…" at bounding box center [202, 96] width 97 height 48
copy p "it's not fulfilling me ."
click at [309, 105] on div "Note Coach2Transform School 10:33 [DATE] When [PERSON_NAME] says: "We are not h…" at bounding box center [290, 90] width 60 height 31
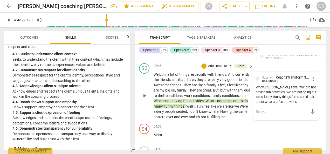
click at [310, 78] on span "more_vert" at bounding box center [313, 79] width 6 height 6
click at [315, 78] on li "Edit" at bounding box center [317, 79] width 18 height 10
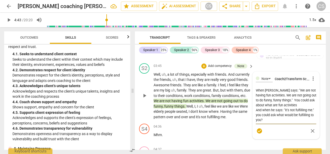
click at [260, 131] on span "check_circle" at bounding box center [259, 131] width 6 height 6
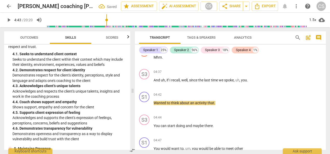
scroll to position [792, 0]
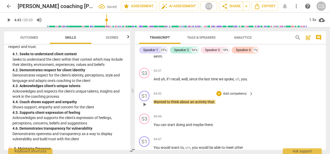
click at [141, 108] on span "play_arrow" at bounding box center [144, 104] width 8 height 6
click at [144, 131] on span "pause" at bounding box center [144, 127] width 6 height 6
click at [144, 131] on span "play_arrow" at bounding box center [144, 127] width 6 height 6
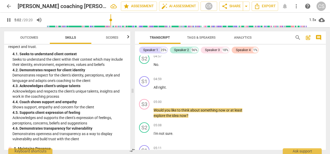
scroll to position [927, 0]
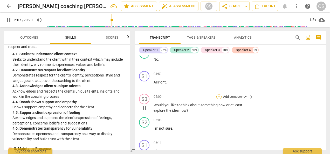
click at [219, 99] on div "+" at bounding box center [218, 96] width 5 height 5
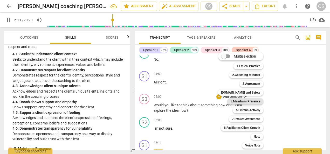
click at [246, 101] on b "5.Maintains Presence" at bounding box center [245, 101] width 30 height 6
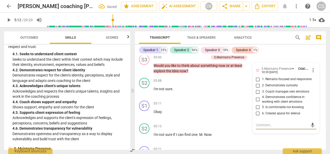
scroll to position [965, 0]
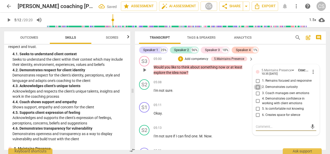
click at [254, 90] on input "2. Demonstrates curiosity" at bounding box center [258, 87] width 8 height 6
click at [256, 84] on input "1. Remains focused and responsive" at bounding box center [258, 81] width 8 height 6
click at [181, 62] on div "+" at bounding box center [180, 58] width 5 height 5
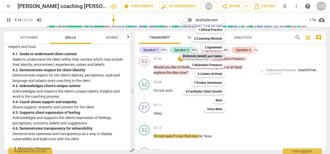
click at [203, 57] on b "[DOMAIN_NAME] and Safety" at bounding box center [202, 56] width 39 height 6
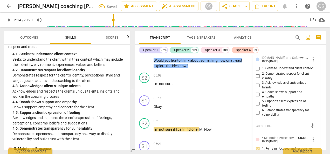
scroll to position [982, 0]
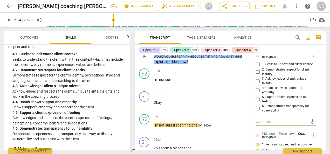
click at [257, 93] on input "4. Coach shows support and empathy" at bounding box center [258, 90] width 8 height 6
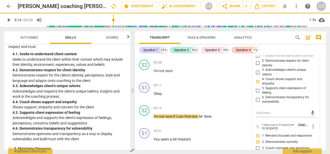
scroll to position [994, 0]
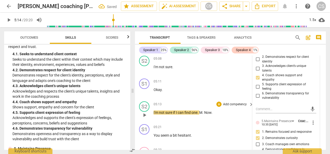
click at [0, 0] on span "pause" at bounding box center [0, 0] width 0 height 0
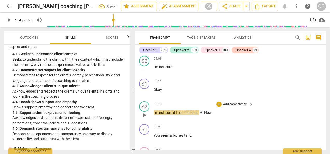
click at [146, 120] on div "S2 play_arrow pause" at bounding box center [146, 110] width 15 height 19
click at [143, 118] on span "play_arrow" at bounding box center [144, 115] width 6 height 6
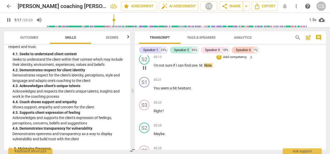
scroll to position [1042, 0]
click at [220, 91] on p "You seem a bit hesitant ." at bounding box center [202, 87] width 97 height 5
click at [219, 82] on div "+" at bounding box center [218, 79] width 5 height 5
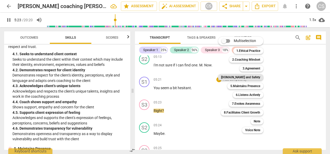
click at [237, 79] on b "[DOMAIN_NAME] and Safety" at bounding box center [240, 77] width 39 height 6
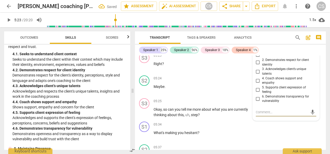
scroll to position [1088, 0]
click at [257, 93] on input "5. Supports client expression of feeling" at bounding box center [258, 90] width 8 height 6
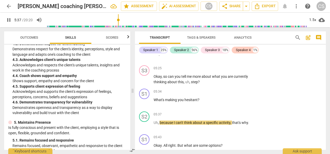
scroll to position [1122, 0]
click at [214, 103] on p "What's making you hesitant ?" at bounding box center [202, 99] width 97 height 5
click at [218, 94] on div "+" at bounding box center [218, 91] width 5 height 5
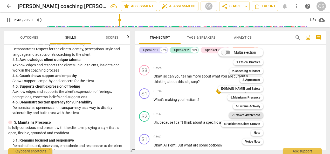
click at [255, 117] on b "7.Evokes Awareness" at bounding box center [246, 115] width 28 height 6
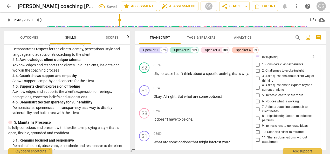
scroll to position [1168, 0]
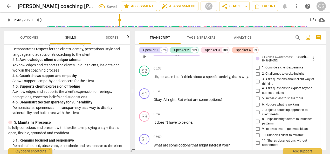
click at [255, 77] on input "2. Challenges to evoke insight" at bounding box center [258, 74] width 8 height 6
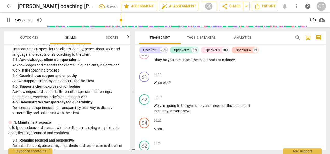
scroll to position [1298, 0]
click at [10, 21] on span "pause" at bounding box center [9, 20] width 6 height 6
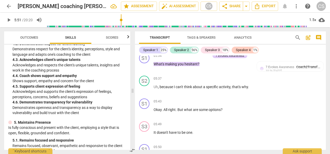
scroll to position [1152, 0]
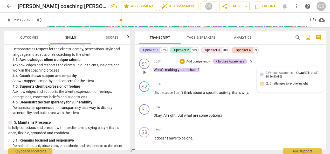
click at [293, 75] on span "7.Evokes Awareness" at bounding box center [280, 73] width 29 height 4
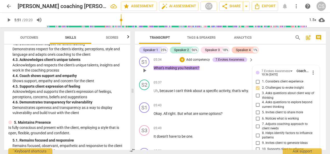
scroll to position [1153, 0]
click at [197, 63] on p "Add competency" at bounding box center [198, 60] width 25 height 5
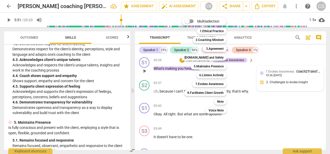
click at [182, 66] on div "Multiselection m 1.Ethical Practice 1 2.Coaching Mindset 2 3.Agreement 3 [DOMAI…" at bounding box center [207, 65] width 57 height 99
click at [204, 67] on b "5.Maintains Presence" at bounding box center [209, 66] width 30 height 6
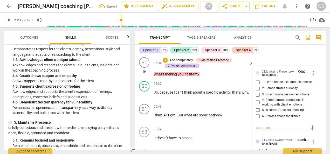
click at [257, 92] on input "2. Demonstrates curiosity" at bounding box center [258, 88] width 8 height 6
click at [154, 95] on p "Uh , because I can't think about a specific activity , that's why ." at bounding box center [202, 92] width 97 height 5
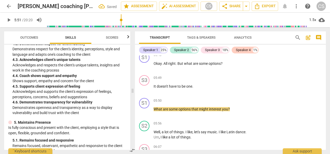
scroll to position [1205, 0]
click at [236, 103] on p "Add competency" at bounding box center [235, 100] width 25 height 5
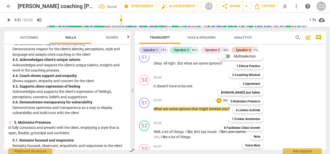
click at [219, 105] on div "Multiselection m 1.Ethical Practice 1 2.Coaching Mindset 2 3.Agreement 3 [DOMAI…" at bounding box center [244, 100] width 57 height 99
click at [240, 121] on b "7.Evokes Awareness" at bounding box center [246, 119] width 28 height 6
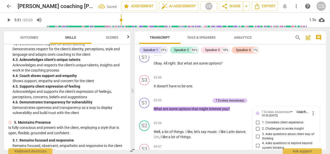
scroll to position [1319, 0]
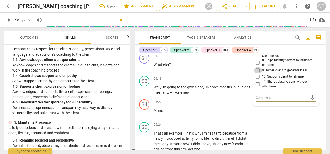
click at [256, 73] on input "9. Invites client to generate ideas" at bounding box center [258, 70] width 8 height 6
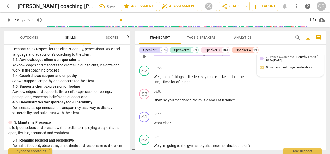
scroll to position [1258, 0]
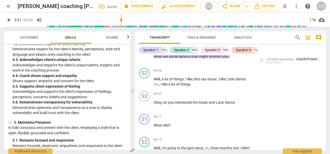
click at [6, 19] on span "play_arrow" at bounding box center [9, 20] width 6 height 6
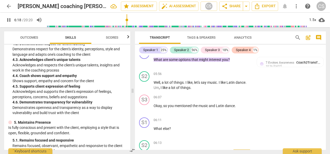
scroll to position [1252, 0]
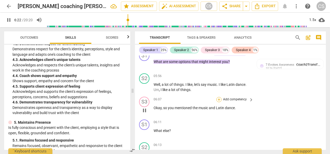
click at [217, 102] on div "+" at bounding box center [218, 99] width 5 height 5
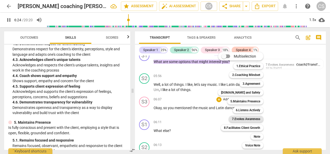
click at [243, 121] on b "7.Evokes Awareness" at bounding box center [246, 119] width 28 height 6
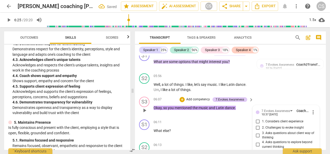
scroll to position [1365, 0]
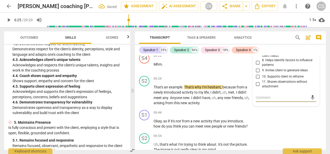
click at [258, 73] on input "9. Invites client to generate ideas" at bounding box center [258, 70] width 8 height 6
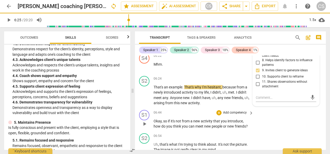
click at [280, 128] on div "S1 play_arrow pause 06:44 + Add competency keyboard_arrow_right Okay , so if it…" at bounding box center [230, 119] width 191 height 23
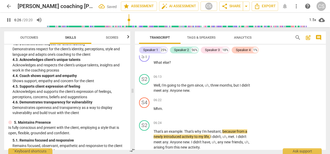
scroll to position [1314, 0]
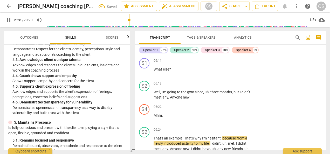
click at [9, 19] on span "pause" at bounding box center [9, 20] width 6 height 6
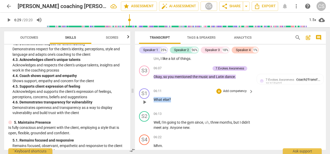
drag, startPoint x: 176, startPoint y: 104, endPoint x: 148, endPoint y: 105, distance: 28.0
click at [148, 105] on div "S1 play_arrow pause 06:11 + Add competency keyboard_arrow_right What else ?" at bounding box center [230, 97] width 191 height 23
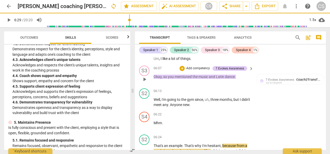
click at [241, 78] on div "06:07 + Add competency 7.Evokes Awareness keyboard_arrow_right Okay , so you me…" at bounding box center [204, 75] width 100 height 19
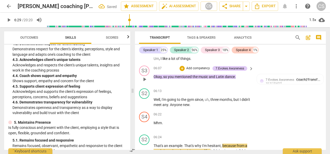
click at [239, 80] on p "Okay , so you mentioned the music and Latin dance ." at bounding box center [202, 76] width 97 height 5
paste p
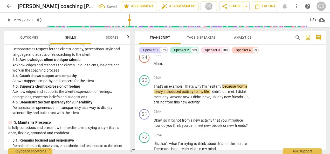
scroll to position [1344, 0]
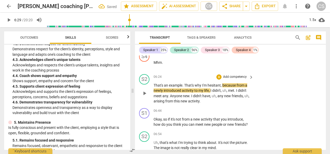
click at [147, 103] on div "play_arrow pause" at bounding box center [146, 94] width 13 height 18
click at [144, 97] on span "play_arrow" at bounding box center [144, 93] width 6 height 6
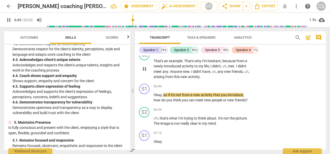
scroll to position [1369, 0]
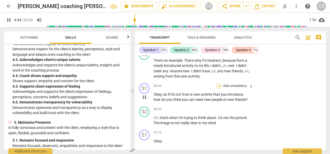
click at [218, 89] on div "+" at bounding box center [218, 86] width 5 height 5
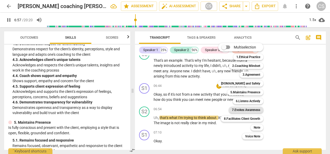
click at [249, 109] on b "7.Evokes Awareness" at bounding box center [246, 110] width 28 height 6
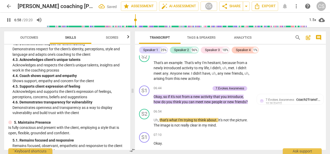
scroll to position [1372, 0]
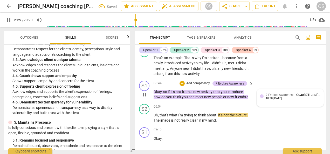
click at [267, 97] on span "7.Evokes Awareness" at bounding box center [280, 95] width 29 height 4
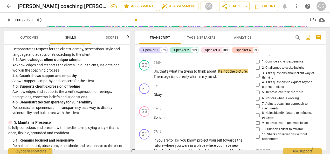
scroll to position [1415, 0]
click at [256, 71] on input "2. Challenges to evoke insight" at bounding box center [258, 68] width 8 height 6
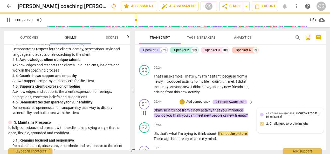
scroll to position [1354, 0]
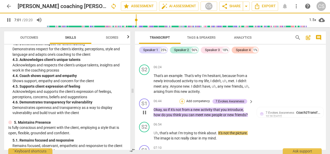
click at [181, 104] on div "+" at bounding box center [182, 101] width 5 height 5
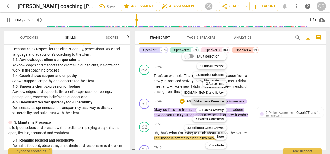
click at [203, 104] on b "5.Maintains Presence" at bounding box center [209, 101] width 30 height 6
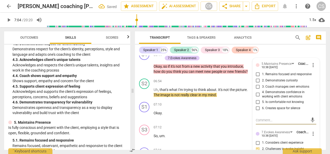
scroll to position [1402, 0]
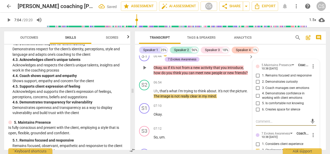
click at [256, 85] on input "2. Demonstrates curiosity" at bounding box center [258, 82] width 8 height 6
click at [196, 86] on div "06:54 + Add competency keyboard_arrow_right" at bounding box center [204, 83] width 100 height 6
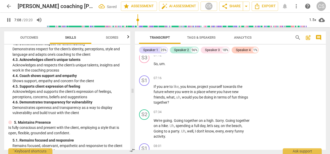
scroll to position [1477, 0]
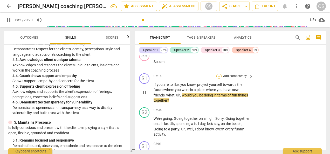
click at [218, 79] on div "+" at bounding box center [218, 76] width 5 height 5
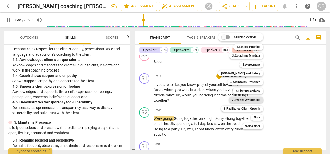
click at [253, 98] on b "7.Evokes Awareness" at bounding box center [246, 100] width 28 height 6
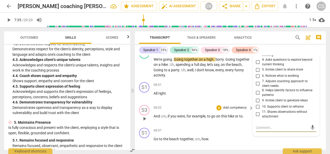
scroll to position [1533, 0]
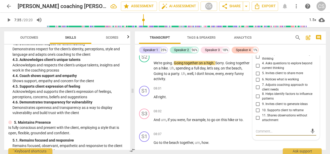
click at [258, 69] on input "4. Asks questions to explore beyond current thinking" at bounding box center [258, 66] width 8 height 6
click at [207, 91] on div "08:01 + Add competency keyboard_arrow_right" at bounding box center [204, 89] width 100 height 6
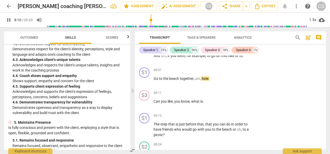
scroll to position [1599, 0]
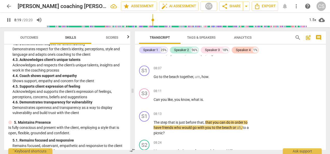
click at [8, 20] on span "pause" at bounding box center [9, 20] width 6 height 6
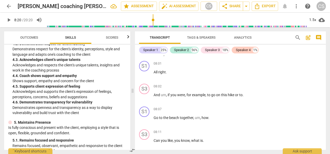
scroll to position [1558, 0]
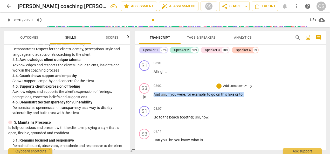
drag, startPoint x: 154, startPoint y: 98, endPoint x: 247, endPoint y: 102, distance: 93.5
click at [247, 102] on div "08:02 + Add competency keyboard_arrow_right And um , if you were , for example …" at bounding box center [204, 92] width 100 height 19
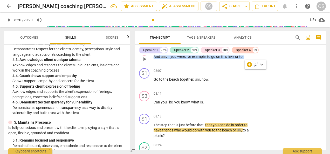
scroll to position [1597, 0]
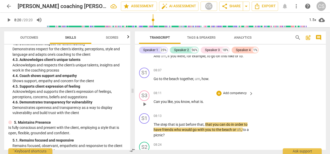
click at [152, 106] on div "play_arrow pause" at bounding box center [146, 104] width 13 height 7
drag, startPoint x: 154, startPoint y: 108, endPoint x: 209, endPoint y: 107, distance: 55.0
click at [209, 105] on p "Can you like , you know , what is ." at bounding box center [202, 101] width 97 height 5
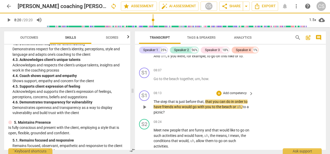
click at [154, 127] on div "S1 play_arrow pause 00:04 + Add competency keyboard_arrow_right Hi . S2 play_ar…" at bounding box center [230, 103] width 191 height 94
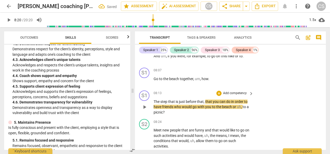
click at [154, 104] on span "The" at bounding box center [157, 102] width 7 height 4
paste p
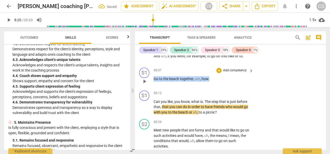
drag, startPoint x: 154, startPoint y: 85, endPoint x: 214, endPoint y: 83, distance: 60.3
click at [214, 82] on p "Go to the beach together , um , how ." at bounding box center [202, 78] width 97 height 5
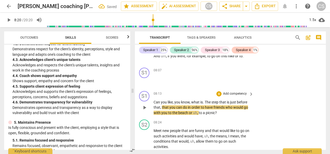
scroll to position [1573, 0]
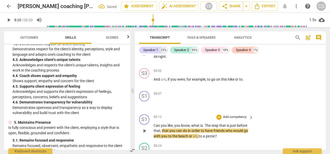
click at [154, 124] on span "Can" at bounding box center [157, 126] width 7 height 4
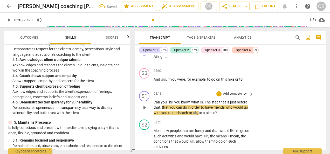
paste p
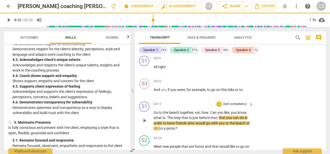
scroll to position [1562, 0]
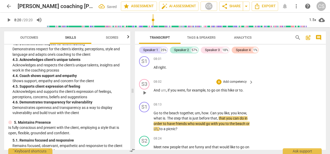
drag, startPoint x: 153, startPoint y: 96, endPoint x: 183, endPoint y: 98, distance: 30.0
click at [183, 98] on div "S3 play_arrow pause 08:02 + Add competency keyboard_arrow_right And um , if you…" at bounding box center [230, 88] width 191 height 23
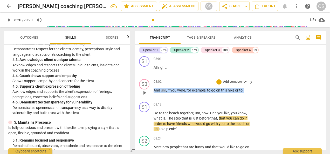
drag, startPoint x: 154, startPoint y: 96, endPoint x: 251, endPoint y: 97, distance: 96.8
click at [251, 93] on div "And um , if you were , for example , to go on this hike or to ." at bounding box center [204, 90] width 100 height 5
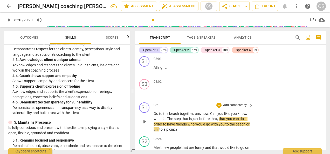
scroll to position [1539, 0]
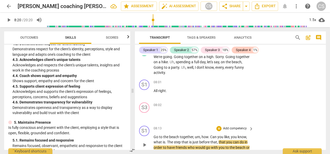
click at [155, 135] on span "Go" at bounding box center [156, 137] width 5 height 4
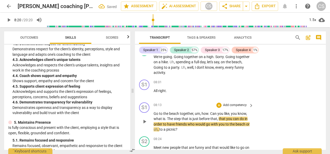
click at [154, 116] on span "Go" at bounding box center [156, 114] width 5 height 4
paste p
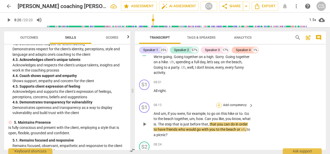
click at [217, 108] on div "+" at bounding box center [218, 105] width 5 height 5
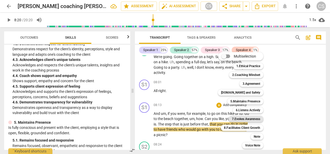
click at [248, 119] on b "7.Evokes Awareness" at bounding box center [246, 119] width 28 height 6
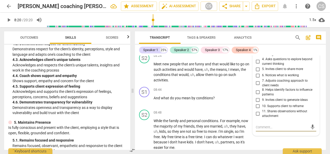
scroll to position [1624, 0]
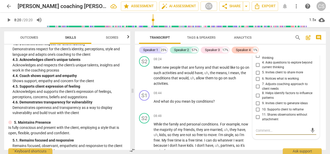
click at [258, 68] on input "4. Asks questions to explore beyond current thinking" at bounding box center [258, 65] width 8 height 6
click at [260, 59] on input "3. Asks questions about client way of thinking" at bounding box center [258, 56] width 8 height 6
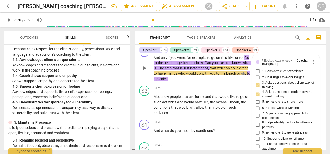
scroll to position [1593, 0]
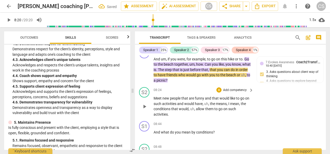
click at [141, 115] on div "play_arrow pause" at bounding box center [146, 107] width 13 height 18
click at [143, 110] on span "play_arrow" at bounding box center [144, 107] width 6 height 6
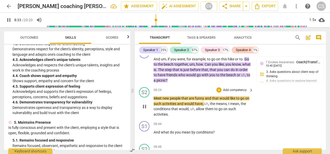
click at [144, 110] on span "pause" at bounding box center [144, 107] width 6 height 6
click at [148, 110] on span "play_arrow" at bounding box center [144, 107] width 8 height 6
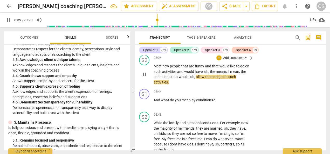
scroll to position [1644, 0]
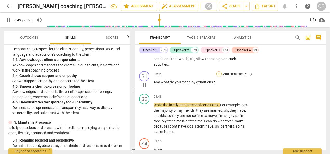
click at [217, 77] on div "+" at bounding box center [218, 73] width 5 height 5
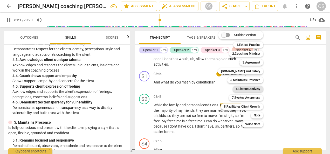
click at [242, 90] on b "6.Listens Actively" at bounding box center [248, 89] width 24 height 6
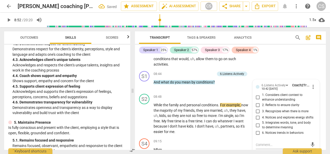
scroll to position [1646, 0]
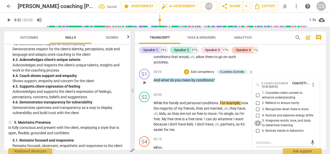
click at [258, 126] on input "5. Integrates words, tone, and body to determine meaning" at bounding box center [258, 123] width 8 height 6
click at [185, 74] on div "+" at bounding box center [186, 71] width 5 height 5
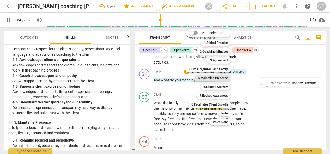
click at [222, 77] on b "5.Maintains Presence" at bounding box center [213, 78] width 30 height 6
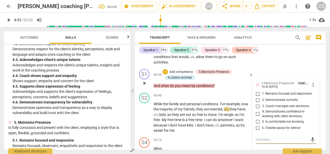
click at [258, 103] on input "2. Demonstrates curiosity" at bounding box center [258, 100] width 8 height 6
click at [181, 105] on div "08:48 + Add competency keyboard_arrow_right While the family and personal condi…" at bounding box center [204, 113] width 100 height 40
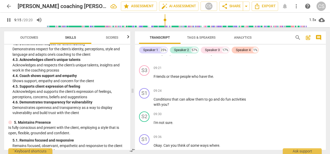
scroll to position [1760, 0]
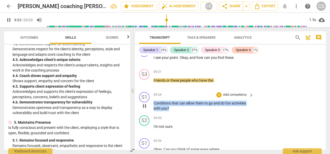
drag, startPoint x: 171, startPoint y: 115, endPoint x: 153, endPoint y: 108, distance: 18.8
click at [153, 108] on div "S1 play_arrow pause 09:24 + Add competency keyboard_arrow_right Conditions that…" at bounding box center [230, 101] width 191 height 23
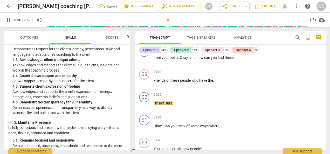
click at [10, 19] on span "pause" at bounding box center [9, 20] width 6 height 6
click at [214, 83] on span "." at bounding box center [213, 80] width 1 height 4
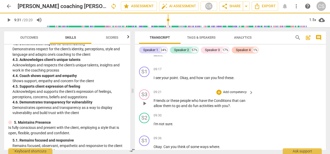
scroll to position [1739, 0]
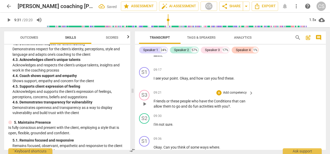
click at [158, 103] on span "Friends" at bounding box center [160, 101] width 13 height 4
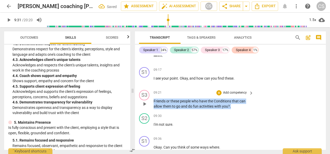
drag, startPoint x: 154, startPoint y: 105, endPoint x: 239, endPoint y: 114, distance: 84.9
click at [239, 109] on p "Friends or these people who have the Conditions that can allow them to go and d…" at bounding box center [202, 104] width 97 height 11
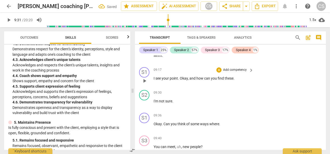
click at [242, 81] on p "I see your point . Okay , and how can you find these ." at bounding box center [202, 78] width 97 height 5
paste p
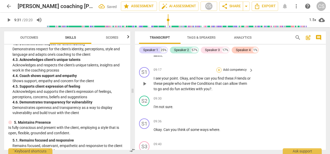
click at [218, 73] on div "+" at bounding box center [218, 69] width 5 height 5
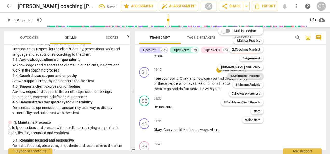
click at [257, 74] on b "5.Maintains Presence" at bounding box center [245, 76] width 30 height 6
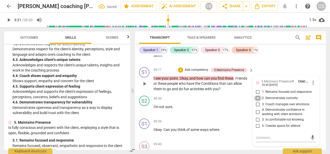
click at [257, 101] on input "2. Demonstrates curiosity" at bounding box center [258, 98] width 8 height 6
click at [255, 95] on input "1. Remains focused and responsive" at bounding box center [258, 92] width 8 height 6
click at [142, 87] on span "play_arrow" at bounding box center [144, 84] width 6 height 6
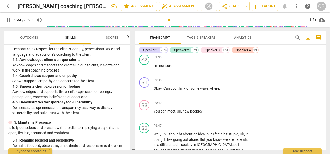
scroll to position [1782, 0]
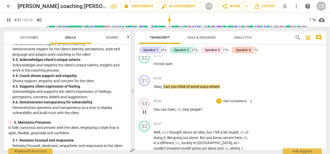
click at [153, 113] on div "S3 play_arrow pause" at bounding box center [146, 107] width 15 height 19
drag, startPoint x: 155, startPoint y: 115, endPoint x: 208, endPoint y: 116, distance: 53.7
click at [208, 112] on p "You can meet , uh , new people ?" at bounding box center [202, 109] width 97 height 5
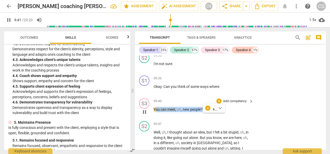
click at [208, 112] on p "You can meet , uh , new people ?" at bounding box center [202, 109] width 97 height 5
drag, startPoint x: 154, startPoint y: 115, endPoint x: 217, endPoint y: 111, distance: 63.4
click at [217, 111] on div "09:40 + Add competency keyboard_arrow_right You can meet , uh , new people ?" at bounding box center [204, 107] width 100 height 19
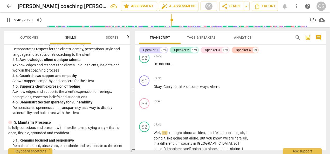
click at [6, 22] on span "pause" at bounding box center [9, 20] width 6 height 6
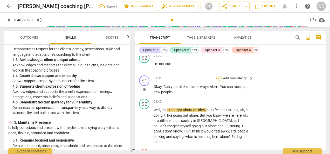
click at [219, 81] on div "+" at bounding box center [218, 78] width 5 height 5
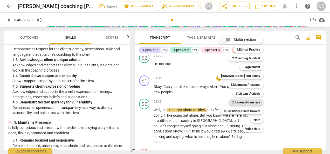
click at [245, 102] on b "7.Evokes Awareness" at bounding box center [246, 102] width 28 height 6
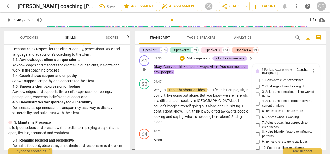
scroll to position [1801, 0]
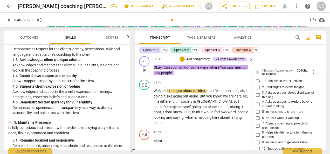
click at [255, 107] on input "4. Asks questions to explore beyond current thinking" at bounding box center [258, 104] width 8 height 6
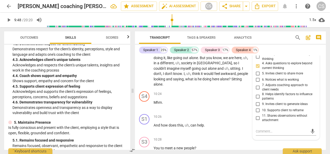
scroll to position [1841, 0]
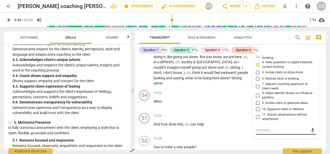
click at [257, 133] on textarea at bounding box center [282, 130] width 52 height 5
click at [311, 133] on span "send" at bounding box center [313, 131] width 6 height 6
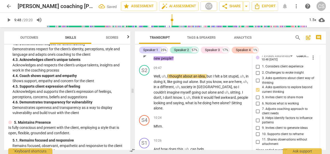
scroll to position [1815, 0]
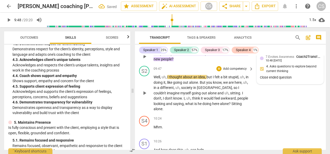
click at [143, 96] on span "play_arrow" at bounding box center [144, 93] width 6 height 6
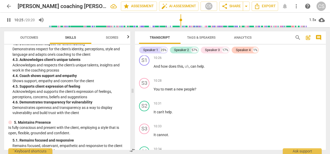
scroll to position [1899, 0]
click at [293, 99] on div "S2 play_arrow pause 10:31 + Add competency keyboard_arrow_right It can't help ." at bounding box center [230, 110] width 191 height 23
click at [143, 116] on span "pause" at bounding box center [144, 114] width 6 height 6
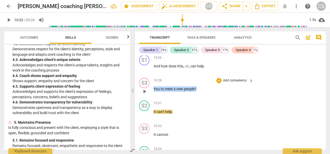
drag, startPoint x: 154, startPoint y: 90, endPoint x: 207, endPoint y: 88, distance: 52.4
click at [207, 88] on p "You to meet a new people ?" at bounding box center [202, 88] width 97 height 5
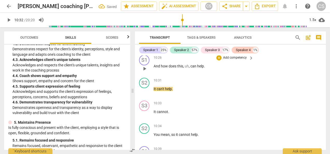
click at [207, 66] on p "And how does this , uh , can help ." at bounding box center [202, 66] width 97 height 5
paste p
click at [219, 58] on div "+" at bounding box center [218, 57] width 5 height 5
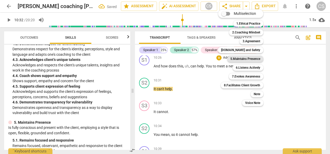
click at [248, 57] on b "5.Maintains Presence" at bounding box center [245, 59] width 30 height 6
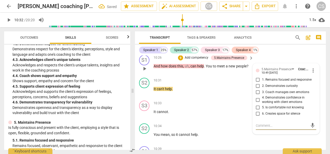
click at [258, 86] on input "2. Demonstrates curiosity" at bounding box center [258, 86] width 8 height 6
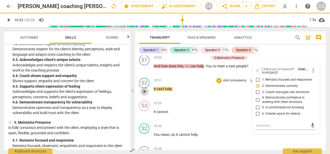
click at [145, 90] on span "play_arrow" at bounding box center [144, 91] width 6 height 6
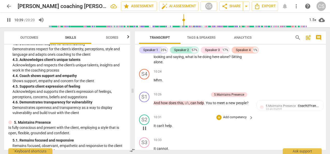
scroll to position [1864, 0]
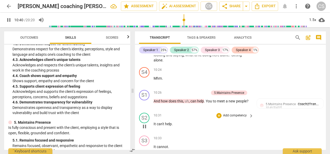
click at [283, 119] on div "S2 play_arrow pause 10:31 + Add competency keyboard_arrow_right It can't help ." at bounding box center [230, 122] width 191 height 23
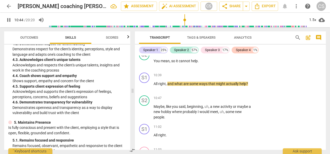
scroll to position [1983, 0]
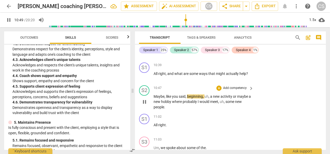
click at [145, 104] on span "pause" at bounding box center [144, 102] width 6 height 6
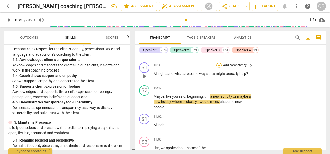
click at [219, 66] on div "+" at bounding box center [218, 65] width 5 height 5
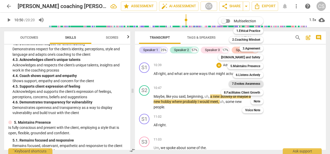
click at [246, 83] on b "7.Evokes Awareness" at bounding box center [246, 84] width 28 height 6
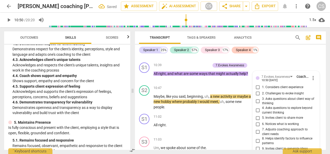
scroll to position [2055, 0]
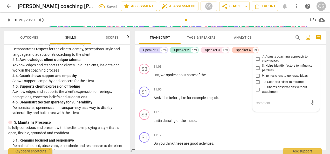
click at [255, 76] on input "9. Invites client to generate ideas" at bounding box center [258, 76] width 8 height 6
click at [167, 67] on div "11:03 + Add competency keyboard_arrow_right" at bounding box center [204, 67] width 100 height 6
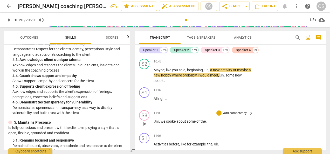
scroll to position [2008, 0]
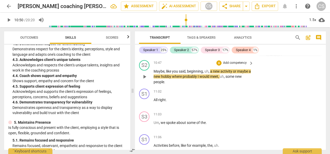
click at [145, 81] on div "play_arrow pause" at bounding box center [146, 77] width 13 height 13
click at [142, 79] on span "play_arrow" at bounding box center [144, 77] width 6 height 6
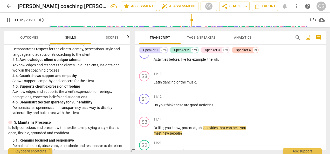
scroll to position [2099, 0]
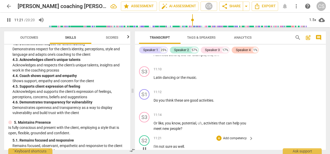
drag, startPoint x: 147, startPoint y: 124, endPoint x: 170, endPoint y: 142, distance: 29.8
click at [170, 142] on div "S1 play_arrow pause 00:04 + Add competency keyboard_arrow_right Hi . S2 play_ar…" at bounding box center [230, 103] width 191 height 94
click at [145, 126] on span "pause" at bounding box center [144, 126] width 6 height 6
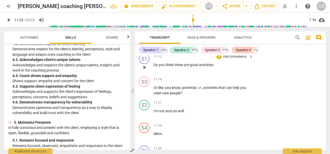
scroll to position [2135, 0]
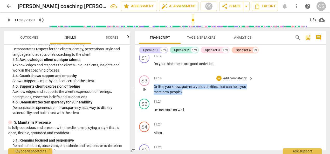
drag, startPoint x: 189, startPoint y: 92, endPoint x: 153, endPoint y: 86, distance: 36.1
click at [153, 86] on div "S3 play_arrow pause 11:14 + Add competency keyboard_arrow_right Or like , you k…" at bounding box center [230, 84] width 191 height 23
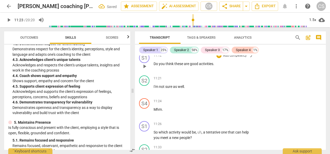
click at [217, 64] on p "Do you think these are good activities ." at bounding box center [202, 63] width 97 height 5
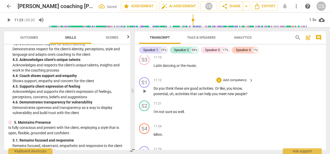
scroll to position [2110, 0]
drag, startPoint x: 153, startPoint y: 89, endPoint x: 189, endPoint y: 96, distance: 36.9
click at [189, 96] on div "S1 play_arrow pause 11:12 + Add competency keyboard_arrow_right Do you think th…" at bounding box center [230, 86] width 191 height 23
click at [157, 89] on span "Do" at bounding box center [156, 88] width 5 height 4
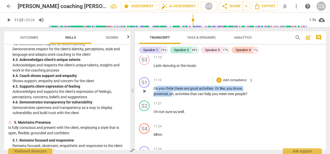
drag, startPoint x: 155, startPoint y: 89, endPoint x: 171, endPoint y: 93, distance: 16.4
click at [171, 93] on p "Do you think these are good activities . Or like , you know , potential , uh , …" at bounding box center [202, 91] width 97 height 11
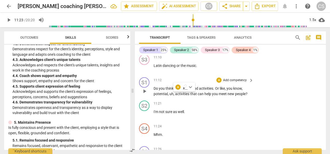
click at [153, 88] on div "play_arrow pause" at bounding box center [146, 91] width 13 height 7
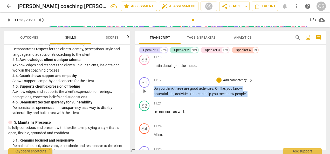
drag, startPoint x: 154, startPoint y: 88, endPoint x: 256, endPoint y: 93, distance: 102.4
click at [256, 93] on div "S1 play_arrow pause 11:12 + Add competency keyboard_arrow_right Do you think th…" at bounding box center [230, 86] width 191 height 23
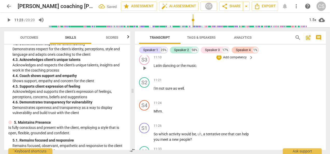
click at [202, 68] on p "Latin dancing or the music ." at bounding box center [202, 65] width 97 height 5
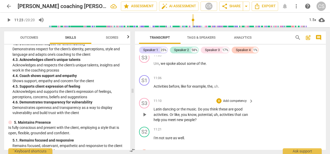
scroll to position [2062, 0]
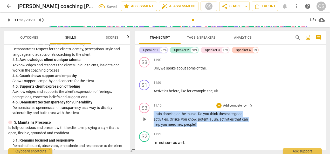
drag, startPoint x: 154, startPoint y: 113, endPoint x: 206, endPoint y: 125, distance: 53.3
click at [206, 125] on p "Latin dancing or the music . Do you think these are good activities. Or like, y…" at bounding box center [202, 119] width 97 height 16
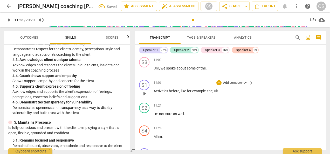
click at [221, 91] on p "Activities before , like for example , the , uh ." at bounding box center [202, 90] width 97 height 5
paste p
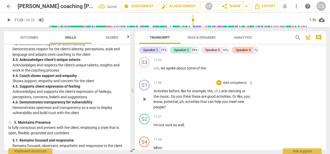
click at [155, 92] on span "Activities" at bounding box center [161, 91] width 15 height 4
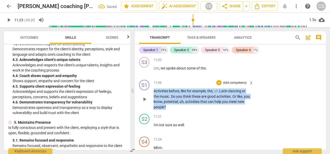
drag, startPoint x: 154, startPoint y: 91, endPoint x: 179, endPoint y: 107, distance: 29.9
click at [179, 107] on p "Activities before , like for example , the , uh .Latin dancing or the music. Do…" at bounding box center [202, 98] width 97 height 21
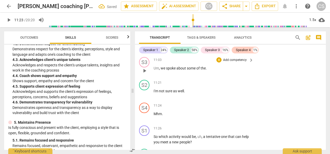
click at [211, 69] on p "Um , we spoke about some of the ." at bounding box center [202, 68] width 97 height 5
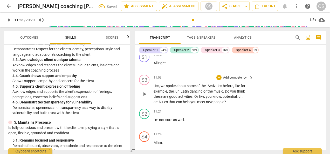
scroll to position [2043, 0]
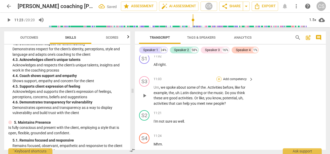
click at [219, 79] on div "+" at bounding box center [218, 79] width 5 height 5
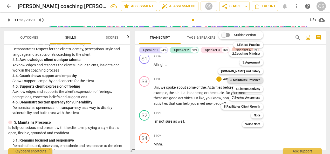
click at [248, 77] on b "5.Maintains Presence" at bounding box center [245, 80] width 30 height 6
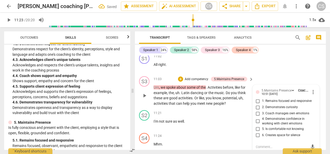
click at [259, 107] on input "2. Demonstrates curiosity" at bounding box center [258, 107] width 8 height 6
click at [260, 145] on textarea at bounding box center [282, 147] width 52 height 5
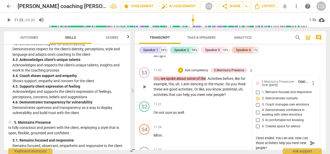
scroll to position [2057, 0]
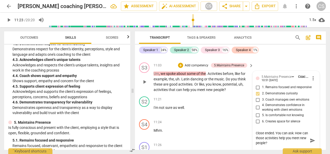
click at [311, 143] on span "send" at bounding box center [313, 141] width 6 height 6
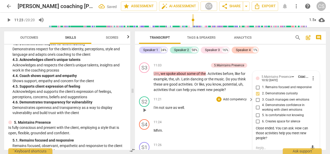
click at [159, 110] on p "I'm not sure as well ." at bounding box center [202, 107] width 97 height 5
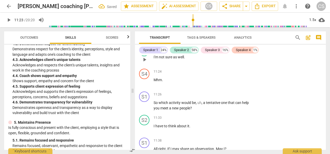
scroll to position [2108, 0]
click at [147, 107] on span "play_arrow" at bounding box center [144, 105] width 6 height 6
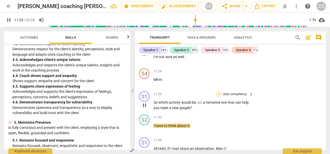
click at [219, 93] on div "+" at bounding box center [218, 94] width 5 height 5
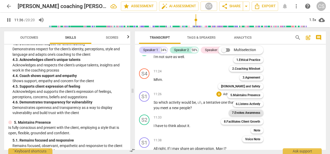
click at [252, 112] on b "7.Evokes Awareness" at bounding box center [246, 113] width 28 height 6
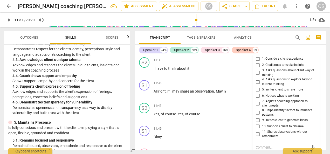
scroll to position [2164, 0]
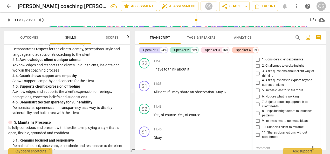
click at [259, 92] on input "5. Invites client to share more" at bounding box center [258, 90] width 8 height 6
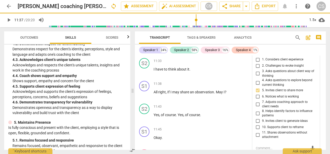
click at [259, 84] on input "4. Asks questions to explore beyond current thinking" at bounding box center [258, 83] width 8 height 6
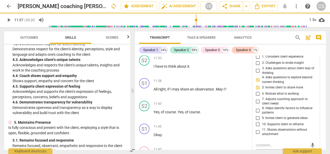
scroll to position [2167, 0]
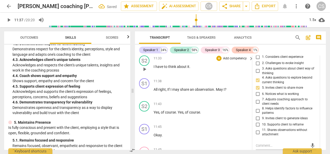
click at [143, 74] on div "S2 play_arrow pause 11:33 + Add competency keyboard_arrow_right I have to think…" at bounding box center [230, 64] width 191 height 23
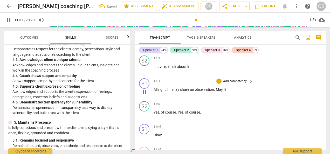
click at [146, 96] on button "pause" at bounding box center [144, 92] width 8 height 8
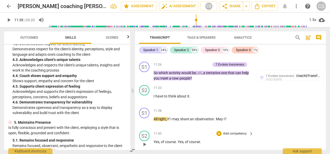
scroll to position [2138, 0]
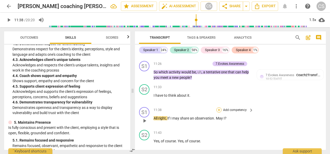
click at [219, 111] on div "+" at bounding box center [218, 109] width 5 height 5
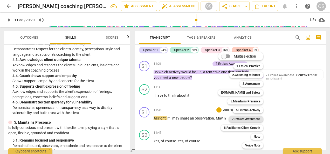
click at [242, 120] on b "7.Evokes Awareness" at bounding box center [246, 119] width 28 height 6
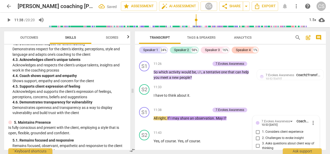
scroll to position [2256, 0]
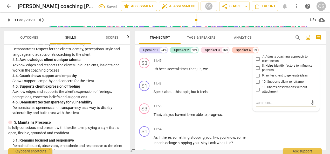
click at [256, 90] on input "11. Shares observations without attachment" at bounding box center [258, 89] width 8 height 6
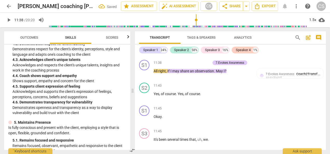
scroll to position [2185, 0]
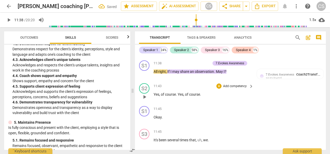
click at [143, 93] on button "play_arrow" at bounding box center [144, 97] width 8 height 8
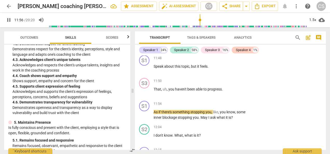
scroll to position [2282, 0]
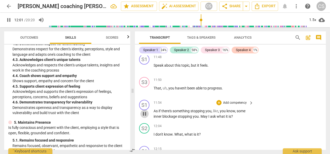
click at [143, 114] on span "pause" at bounding box center [144, 114] width 6 height 6
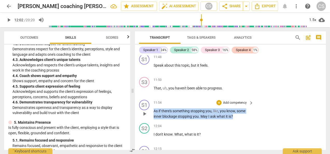
drag, startPoint x: 154, startPoint y: 111, endPoint x: 251, endPoint y: 117, distance: 97.3
click at [251, 117] on div "As if there's something stopping you , like , you know , some inner blockage st…" at bounding box center [204, 113] width 100 height 11
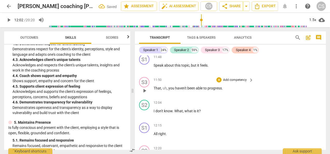
click at [226, 88] on p "That , uh , you haven't been able to progress ." at bounding box center [202, 88] width 97 height 5
paste p
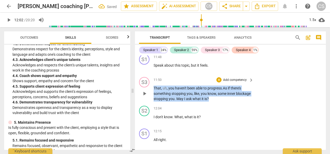
drag, startPoint x: 154, startPoint y: 89, endPoint x: 233, endPoint y: 103, distance: 80.1
click at [233, 103] on div "S3 play_arrow pause 11:50 + Add competency keyboard_arrow_right That , uh , you…" at bounding box center [230, 89] width 191 height 29
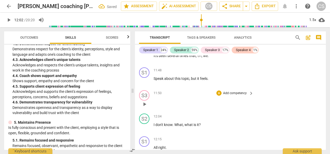
scroll to position [2264, 0]
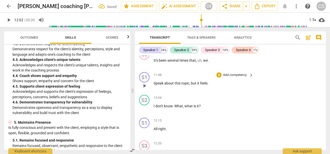
click at [212, 86] on p "Speak about this topic , but it feels ." at bounding box center [202, 83] width 97 height 5
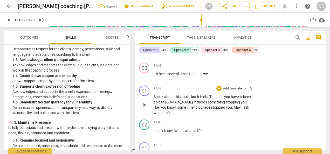
scroll to position [2247, 0]
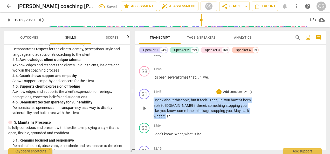
drag, startPoint x: 178, startPoint y: 114, endPoint x: 150, endPoint y: 101, distance: 30.2
click at [150, 101] on div "S1 play_arrow pause 11:48 + Add competency keyboard_arrow_right Speak about thi…" at bounding box center [230, 104] width 191 height 34
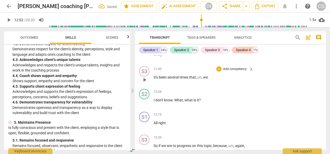
click at [212, 80] on p "It's been several times that , uh , we ." at bounding box center [202, 77] width 97 height 5
paste p
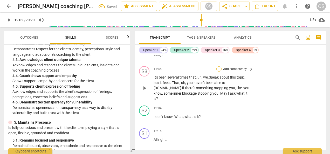
click at [219, 68] on div "+" at bounding box center [218, 68] width 5 height 5
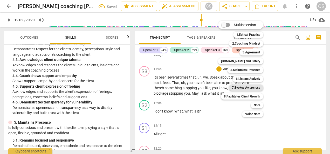
click at [240, 88] on b "7.Evokes Awareness" at bounding box center [246, 88] width 28 height 6
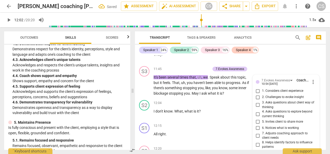
scroll to position [2324, 0]
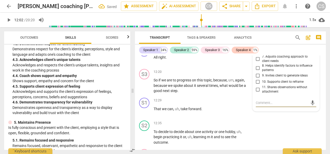
click at [257, 89] on input "11. Shares observations without attachment" at bounding box center [258, 89] width 8 height 6
click at [218, 73] on div "+" at bounding box center [218, 71] width 5 height 5
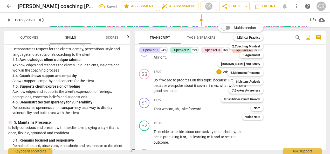
click at [190, 63] on div at bounding box center [165, 77] width 330 height 154
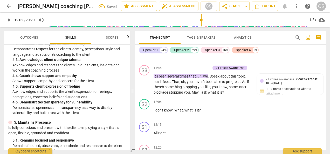
scroll to position [2248, 0]
click at [180, 68] on div "+" at bounding box center [182, 68] width 5 height 5
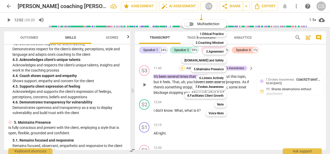
click at [180, 68] on div "Multiselection m 1.Ethical Practice 1 2.Coaching Mindset 2 3.Agreement 3 [DOMAI…" at bounding box center [207, 68] width 57 height 99
click at [214, 69] on b "5.Maintains Presence" at bounding box center [209, 69] width 30 height 6
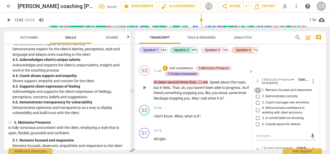
click at [256, 90] on input "1. Remains focused and responsive" at bounding box center [258, 90] width 8 height 6
click at [257, 96] on input "2. Demonstrates curiosity" at bounding box center [258, 96] width 8 height 6
click at [136, 98] on div "S3 play_arrow pause 11:45 + Add competency 5.Maintains Presence 7.Evokes Awaren…" at bounding box center [230, 83] width 191 height 40
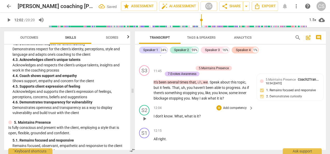
click at [155, 119] on p "I don't know . What , what is it ?" at bounding box center [202, 116] width 97 height 5
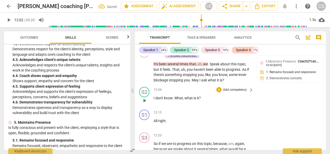
scroll to position [2267, 0]
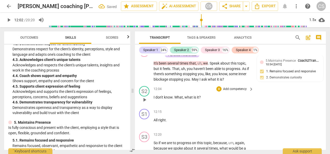
click at [144, 101] on span "play_arrow" at bounding box center [144, 100] width 6 height 6
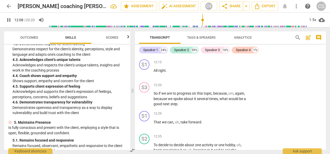
scroll to position [2317, 0]
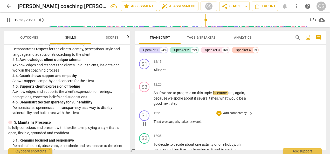
click at [145, 126] on span "pause" at bounding box center [144, 124] width 6 height 6
drag, startPoint x: 154, startPoint y: 119, endPoint x: 207, endPoint y: 115, distance: 52.9
click at [207, 115] on div "12:29 + Add competency keyboard_arrow_right That we can , uh , take forward ." at bounding box center [204, 120] width 100 height 19
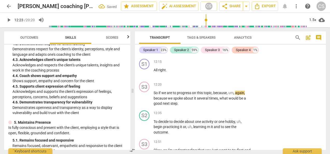
click at [193, 103] on p "So if we are to progress on this topic , because , um , again , because we spok…" at bounding box center [202, 98] width 97 height 16
click at [218, 84] on div "+" at bounding box center [218, 84] width 5 height 5
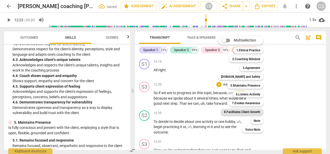
click at [252, 111] on b "8.Facilitates Client Growth" at bounding box center [242, 112] width 36 height 6
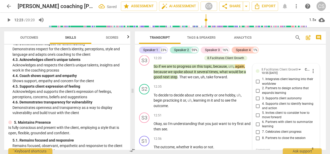
scroll to position [2343, 0]
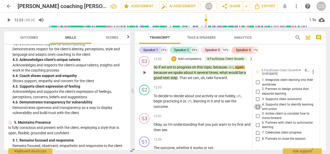
click at [257, 108] on input "4. Supports client to identify learning and action" at bounding box center [258, 107] width 8 height 6
click at [256, 107] on input "4. Supports client to identify learning and action" at bounding box center [258, 107] width 8 height 6
click at [256, 109] on input "4. Supports client to identify learning and action" at bounding box center [258, 107] width 8 height 6
click at [258, 117] on input "5. Invites client to consider how to move forward" at bounding box center [258, 116] width 8 height 6
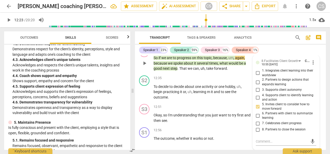
scroll to position [2354, 0]
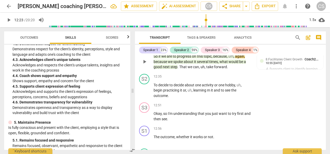
click at [146, 65] on button "play_arrow" at bounding box center [144, 62] width 8 height 8
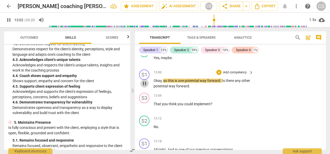
click at [142, 85] on span "pause" at bounding box center [144, 83] width 6 height 6
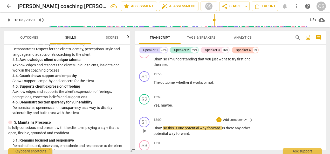
scroll to position [2406, 0]
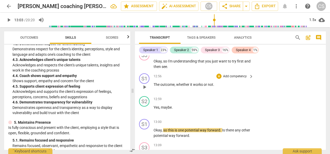
click at [153, 84] on div "play_arrow pause" at bounding box center [146, 87] width 13 height 7
drag, startPoint x: 154, startPoint y: 85, endPoint x: 227, endPoint y: 84, distance: 73.2
click at [227, 84] on p "The outcome , whether it works or not ." at bounding box center [202, 84] width 97 height 5
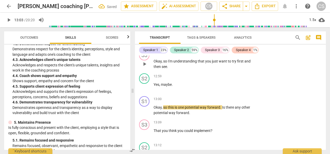
click at [182, 67] on p "Okay , so I'm understanding that you just want to try first and then see ." at bounding box center [202, 64] width 97 height 11
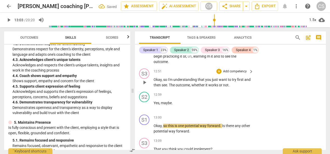
scroll to position [2387, 0]
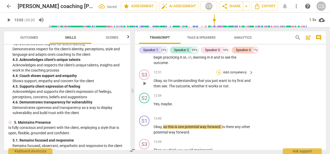
click at [218, 73] on div "+" at bounding box center [218, 72] width 5 height 5
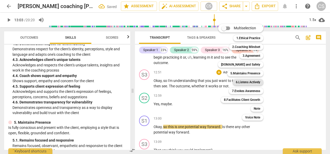
click at [244, 82] on b "6.Listens Actively" at bounding box center [248, 82] width 24 height 6
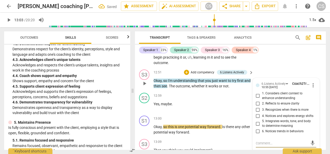
click at [259, 105] on input "2. Reflects to ensure clarity" at bounding box center [258, 103] width 8 height 6
click at [139, 86] on div "S3 play_arrow pause" at bounding box center [146, 79] width 15 height 19
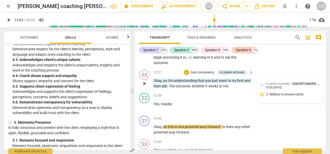
click at [307, 81] on div "6.Listens Actively Coach2Transform School" at bounding box center [293, 83] width 55 height 5
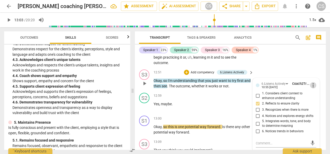
click at [311, 85] on span "more_vert" at bounding box center [313, 85] width 6 height 6
click at [316, 96] on li "Delete" at bounding box center [317, 95] width 18 height 10
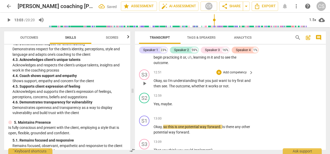
click at [153, 81] on div "play_arrow pause" at bounding box center [146, 83] width 13 height 7
click at [219, 71] on div "+" at bounding box center [218, 72] width 5 height 5
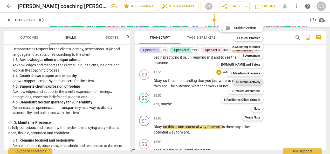
click at [253, 81] on b "6.Listens Actively" at bounding box center [248, 82] width 24 height 6
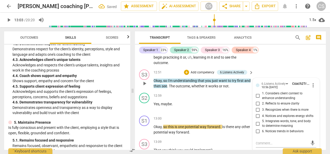
click at [238, 84] on p "Okay , so I'm understanding that you just want to try first and then see . The …" at bounding box center [202, 83] width 97 height 11
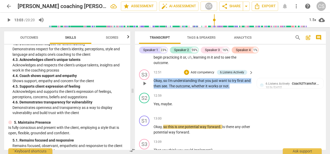
drag, startPoint x: 236, startPoint y: 84, endPoint x: 139, endPoint y: 78, distance: 96.5
click at [139, 78] on div "S3 play_arrow pause 12:51 + Add competency 6.Listens Actively keyboard_arrow_ri…" at bounding box center [230, 78] width 191 height 23
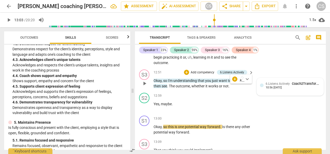
click at [297, 86] on div "6.Listens Actively Coach2Transform School" at bounding box center [293, 83] width 55 height 5
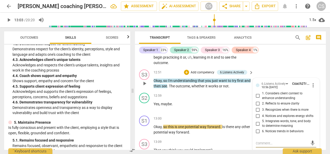
click at [255, 104] on input "2. Reflects to ensure clarity" at bounding box center [258, 103] width 8 height 6
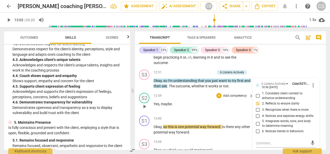
click at [239, 101] on p "Yes , maybe ." at bounding box center [202, 103] width 97 height 5
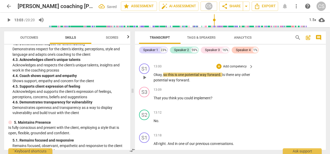
scroll to position [2440, 0]
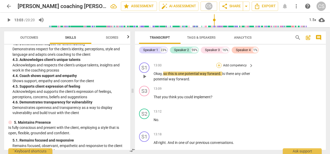
click at [220, 65] on div "+" at bounding box center [218, 65] width 5 height 5
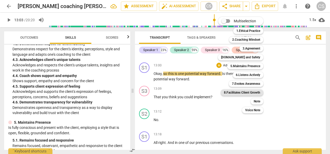
click at [246, 92] on b "8.Facilitates Client Growth" at bounding box center [242, 93] width 36 height 6
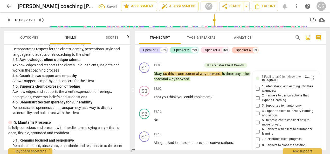
scroll to position [2495, 0]
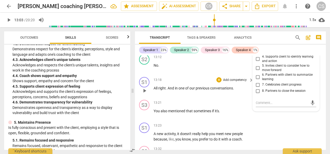
drag, startPoint x: 257, startPoint y: 65, endPoint x: 231, endPoint y: 76, distance: 27.6
click at [231, 76] on div "S1 play_arrow pause 00:04 + Add competency keyboard_arrow_right Hi . S2 play_ar…" at bounding box center [230, 103] width 191 height 94
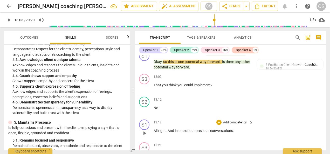
scroll to position [2439, 0]
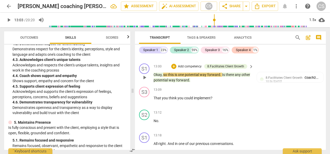
click at [193, 67] on p "Add competency" at bounding box center [190, 66] width 25 height 5
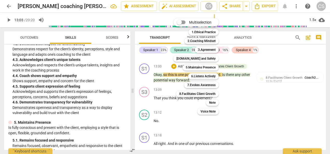
click at [172, 67] on div "Multiselection m 1.Ethical Practice 1 2.Coaching Mindset 2 3.Agreement 3 [DOMAI…" at bounding box center [199, 66] width 57 height 99
click at [172, 66] on div "Multiselection m 1.Ethical Practice 1 2.Coaching Mindset 2 3.Agreement 3 [DOMAI…" at bounding box center [199, 66] width 57 height 99
click at [198, 88] on b "7.Evokes Awareness" at bounding box center [201, 85] width 28 height 6
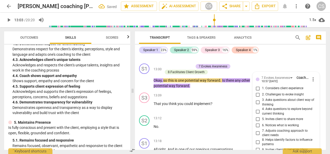
scroll to position [2513, 0]
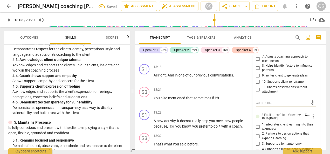
click at [254, 76] on input "9. Invites client to generate ideas" at bounding box center [258, 76] width 8 height 6
click at [141, 82] on div "S1 play_arrow pause" at bounding box center [146, 73] width 15 height 19
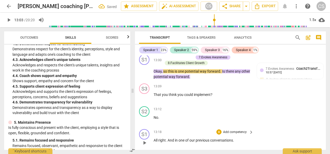
scroll to position [2449, 0]
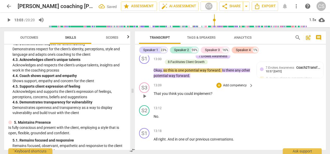
click at [142, 98] on span "play_arrow" at bounding box center [144, 96] width 6 height 6
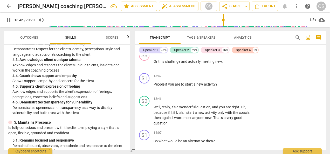
scroll to position [2630, 0]
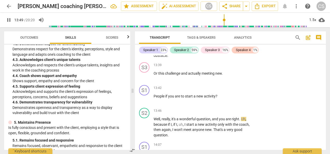
click at [9, 20] on span "pause" at bounding box center [9, 20] width 6 height 6
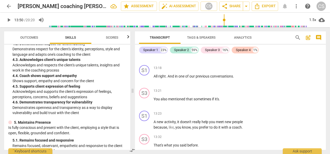
scroll to position [2512, 0]
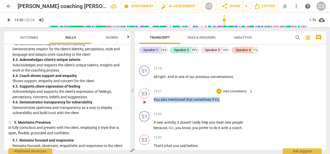
drag, startPoint x: 154, startPoint y: 99, endPoint x: 237, endPoint y: 101, distance: 83.6
click at [237, 101] on p "You also mentioned that sometimes if it's ." at bounding box center [202, 99] width 97 height 5
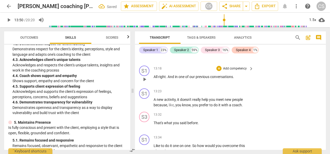
click at [240, 75] on p "All right . And in one of our previous conversations ." at bounding box center [202, 76] width 97 height 5
click at [153, 99] on div "play_arrow pause" at bounding box center [146, 102] width 13 height 7
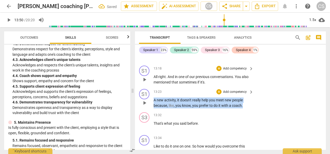
drag, startPoint x: 155, startPoint y: 101, endPoint x: 252, endPoint y: 103, distance: 97.6
click at [252, 103] on div "A new activity , it doesn't really help you meet new people because , like , yo…" at bounding box center [204, 103] width 100 height 11
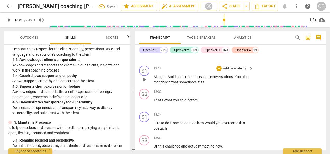
click at [210, 81] on p "All right . And in one of our previous conversations . You also mentioned that …" at bounding box center [202, 79] width 97 height 11
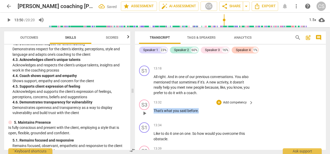
drag, startPoint x: 154, startPoint y: 111, endPoint x: 201, endPoint y: 113, distance: 46.8
click at [201, 113] on p "That's what you said before ." at bounding box center [202, 110] width 97 height 5
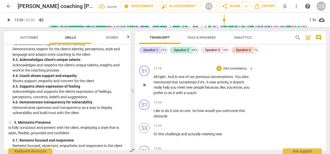
click at [208, 94] on p "All right . And in one of our previous conversations . You also mentioned that …" at bounding box center [202, 84] width 97 height 21
paste p
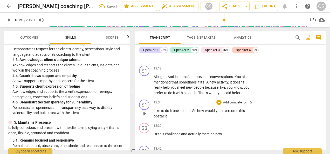
scroll to position [2517, 0]
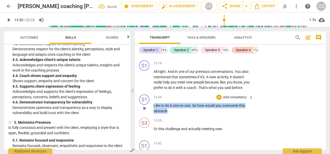
drag, startPoint x: 168, startPoint y: 118, endPoint x: 153, endPoint y: 111, distance: 16.3
click at [153, 111] on div "S1 play_arrow pause 13:34 + Add competency keyboard_arrow_right Like to do it o…" at bounding box center [230, 103] width 191 height 23
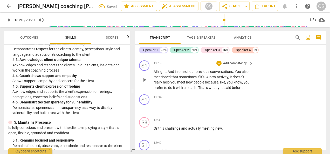
click at [172, 90] on p "All right . And in one of our previous conversations . You also mentioned that …" at bounding box center [202, 79] width 97 height 21
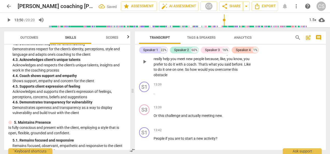
scroll to position [2541, 0]
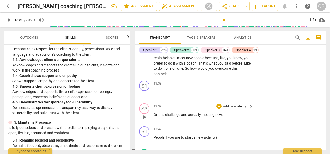
click at [153, 113] on div "S3 play_arrow pause" at bounding box center [146, 113] width 15 height 19
drag, startPoint x: 154, startPoint y: 115, endPoint x: 230, endPoint y: 117, distance: 76.3
click at [230, 117] on p "Or this challenge and actually meeting new ." at bounding box center [202, 114] width 97 height 5
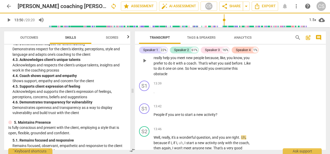
click at [194, 73] on p "All right . And in one of our previous conversations . You also mentioned that …" at bounding box center [202, 61] width 97 height 32
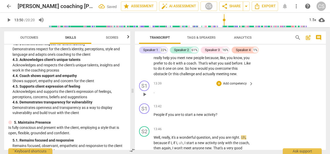
click at [155, 95] on p "." at bounding box center [202, 91] width 97 height 5
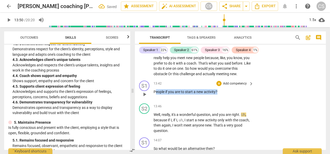
drag, startPoint x: 155, startPoint y: 97, endPoint x: 228, endPoint y: 99, distance: 73.2
click at [228, 95] on p "People if you are to start a new activity ?" at bounding box center [202, 91] width 97 height 5
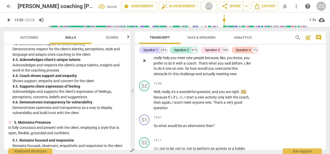
click at [182, 77] on p "All right . And in one of our previous conversations . You also mentioned that …" at bounding box center [202, 61] width 97 height 32
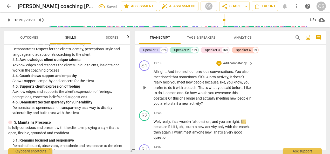
scroll to position [2516, 0]
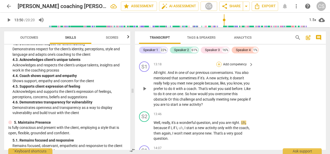
click at [218, 63] on div "+" at bounding box center [218, 64] width 5 height 5
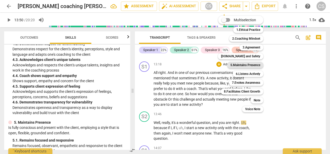
click at [240, 68] on b "5.Maintains Presence" at bounding box center [245, 65] width 30 height 6
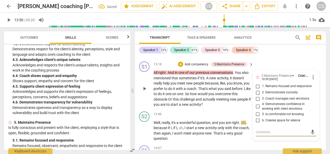
click at [256, 85] on input "1. Remains focused and responsive" at bounding box center [258, 86] width 8 height 6
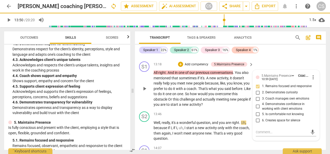
click at [256, 92] on input "2. Demonstrates curiosity" at bounding box center [258, 93] width 8 height 6
click at [181, 64] on div "+" at bounding box center [180, 64] width 5 height 5
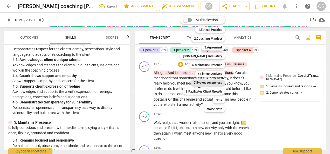
click at [207, 81] on b "7.Evokes Awareness" at bounding box center [208, 83] width 28 height 6
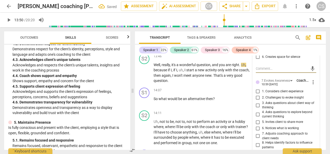
scroll to position [2580, 0]
click at [255, 97] on input "2. Challenges to evoke insight" at bounding box center [258, 97] width 8 height 6
click at [258, 117] on input "4. Asks questions to explore beyond current thinking" at bounding box center [258, 114] width 8 height 6
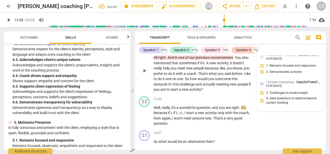
scroll to position [2537, 0]
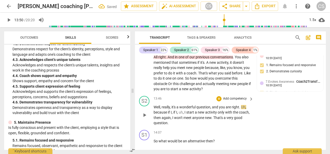
click at [145, 119] on button "play_arrow" at bounding box center [144, 115] width 8 height 8
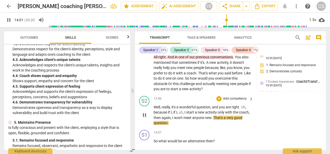
click at [143, 117] on span "pause" at bounding box center [144, 115] width 6 height 6
click at [145, 118] on span "play_arrow" at bounding box center [144, 115] width 6 height 6
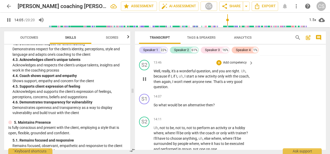
scroll to position [2573, 0]
click at [220, 96] on div "+" at bounding box center [218, 96] width 5 height 5
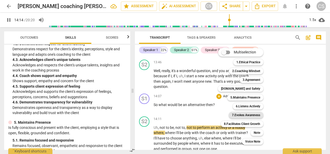
click at [252, 114] on b "7.Evokes Awareness" at bounding box center [246, 115] width 28 height 6
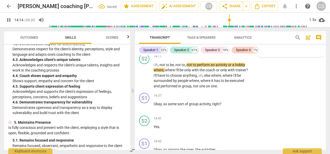
scroll to position [2636, 0]
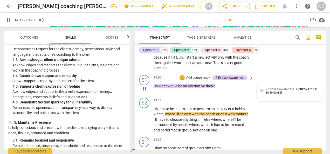
click at [268, 91] on div "7.Evokes Awareness Coach2Transform School" at bounding box center [293, 89] width 55 height 5
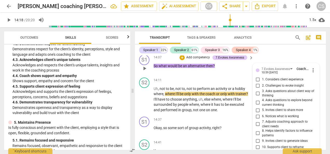
scroll to position [2606, 0]
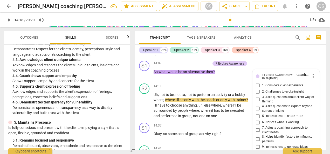
click at [254, 93] on input "2. Challenges to evoke insight" at bounding box center [258, 92] width 8 height 6
click at [259, 108] on input "4. Asks questions to explore beyond current thinking" at bounding box center [258, 109] width 8 height 6
click at [142, 110] on div "play_arrow pause" at bounding box center [146, 105] width 13 height 23
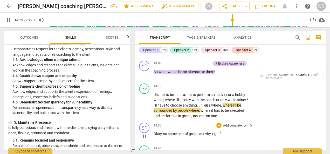
click at [237, 132] on p "Okay , so some sort of group activity , right ?" at bounding box center [202, 133] width 97 height 5
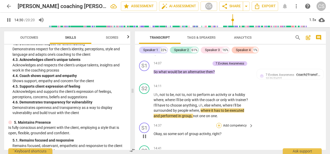
click at [219, 127] on div "+" at bounding box center [218, 125] width 5 height 5
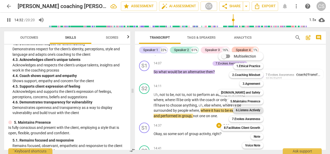
click at [242, 111] on b "6.Listens Actively" at bounding box center [248, 110] width 24 height 6
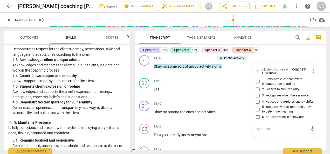
scroll to position [2673, 0]
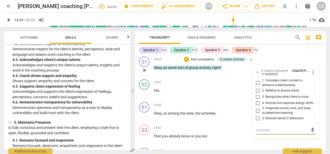
click at [255, 93] on input "2. Reflects to ensure clarity" at bounding box center [258, 90] width 8 height 6
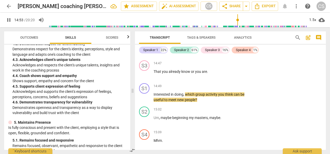
scroll to position [2739, 0]
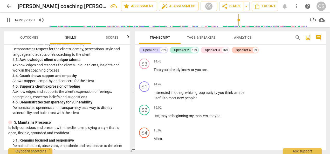
click at [9, 22] on span "pause" at bounding box center [9, 20] width 6 height 6
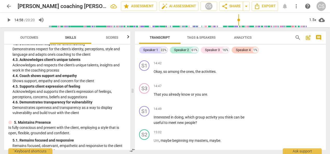
scroll to position [2721, 0]
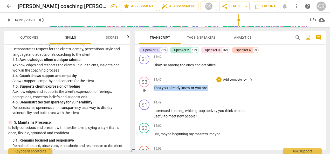
drag, startPoint x: 154, startPoint y: 87, endPoint x: 229, endPoint y: 82, distance: 75.2
click at [229, 82] on div "14:47 + Add competency keyboard_arrow_right That you already know or you are ." at bounding box center [204, 86] width 100 height 19
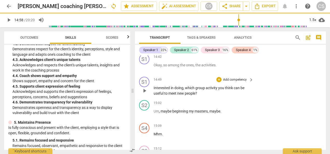
click at [153, 111] on div "S1 play_arrow pause 00:04 + Add competency keyboard_arrow_right Hi . S2 play_ar…" at bounding box center [230, 103] width 191 height 94
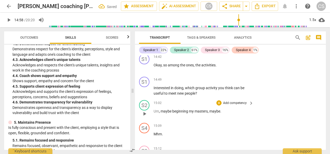
click at [153, 111] on div "play_arrow pause" at bounding box center [146, 114] width 13 height 7
click at [154, 88] on span "Interested" at bounding box center [162, 88] width 17 height 4
paste p
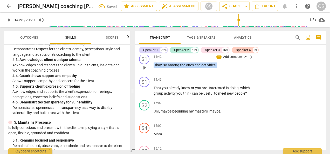
drag, startPoint x: 154, startPoint y: 65, endPoint x: 228, endPoint y: 67, distance: 73.5
click at [228, 67] on p "Okay , so among the ones , the activities ." at bounding box center [202, 65] width 97 height 5
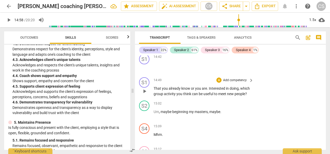
scroll to position [2698, 0]
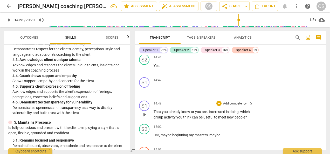
click at [153, 101] on div "S1 play_arrow pause" at bounding box center [146, 110] width 15 height 19
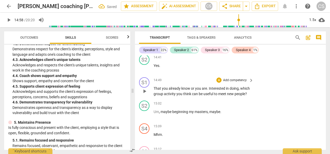
click at [155, 88] on span "That" at bounding box center [158, 88] width 8 height 4
paste p
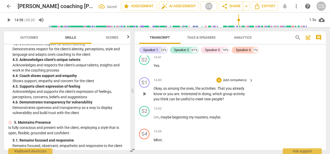
click at [235, 78] on p "Add competency" at bounding box center [235, 80] width 25 height 5
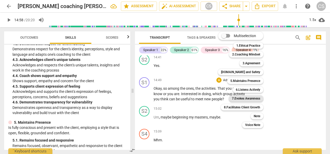
click at [245, 101] on b "7.Evokes Awareness" at bounding box center [246, 99] width 28 height 6
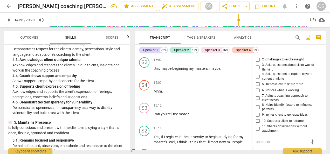
scroll to position [2746, 0]
click at [256, 78] on input "4. Asks questions to explore beyond current thinking" at bounding box center [258, 76] width 8 height 6
click at [230, 71] on p "Um , maybe beginning my masters , maybe ." at bounding box center [202, 68] width 97 height 5
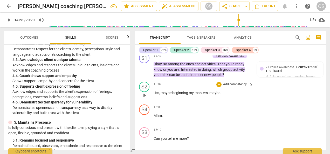
scroll to position [2720, 0]
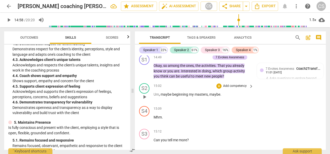
click at [143, 96] on span "play_arrow" at bounding box center [144, 97] width 6 height 6
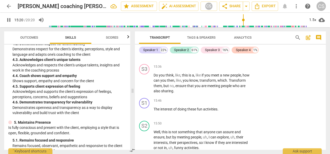
scroll to position [2873, 0]
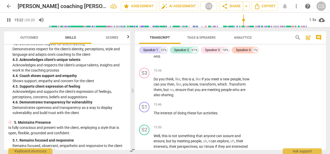
click at [11, 19] on span "pause" at bounding box center [9, 20] width 6 height 6
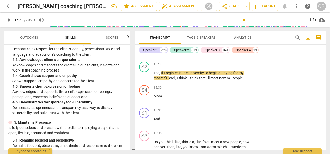
scroll to position [2810, 0]
click at [9, 19] on span "play_arrow" at bounding box center [9, 20] width 6 height 6
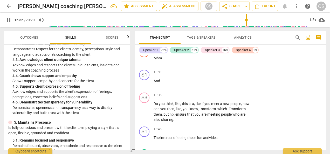
scroll to position [2849, 0]
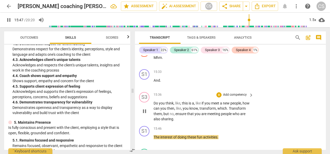
click at [146, 110] on span "pause" at bounding box center [144, 111] width 6 height 6
click at [146, 112] on span "play_arrow" at bounding box center [144, 111] width 6 height 6
click at [146, 111] on span "pause" at bounding box center [144, 111] width 6 height 6
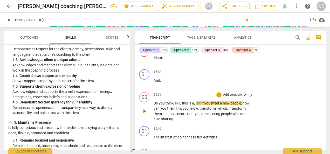
click at [154, 103] on span "Do" at bounding box center [156, 103] width 5 height 4
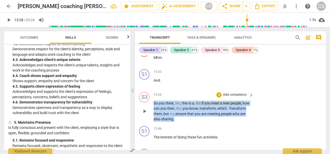
drag, startPoint x: 154, startPoint y: 103, endPoint x: 194, endPoint y: 118, distance: 42.8
click at [194, 118] on p "Do you think , like , this is a , like if you meet a new people , how can you t…" at bounding box center [202, 111] width 97 height 21
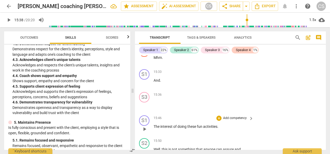
click at [153, 125] on div "S1 play_arrow pause 00:04 + Add competency keyboard_arrow_right Hi . S2 play_ar…" at bounding box center [230, 103] width 191 height 94
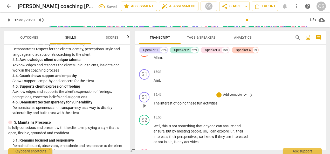
click at [155, 105] on p "The interest of doing these fun activities ." at bounding box center [202, 103] width 97 height 5
paste p
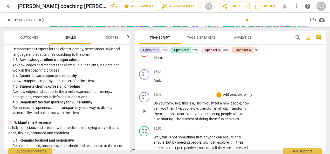
click at [221, 93] on div "+ Add competency" at bounding box center [231, 94] width 31 height 5
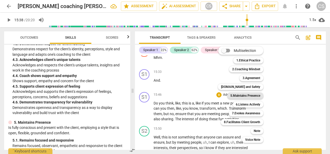
click at [255, 96] on b "5.Maintains Presence" at bounding box center [245, 96] width 30 height 6
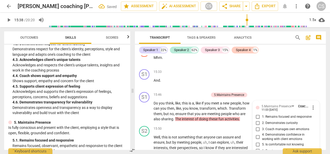
scroll to position [2909, 0]
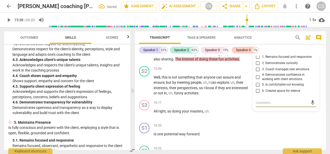
click at [257, 57] on input "1. Remains focused and responsive" at bounding box center [258, 57] width 8 height 6
click at [256, 62] on input "2. Demonstrates curiosity" at bounding box center [258, 63] width 8 height 6
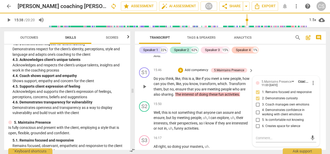
scroll to position [2860, 0]
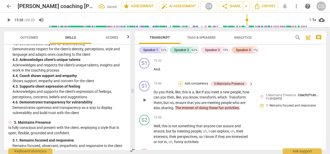
click at [180, 83] on div "+" at bounding box center [180, 83] width 5 height 5
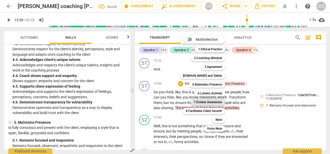
click at [201, 104] on b "7.Evokes Awareness" at bounding box center [208, 102] width 28 height 6
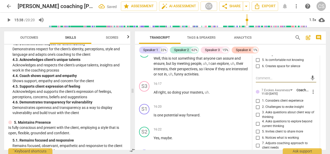
scroll to position [2934, 0]
click at [256, 108] on input "2. Challenges to evoke insight" at bounding box center [258, 107] width 8 height 6
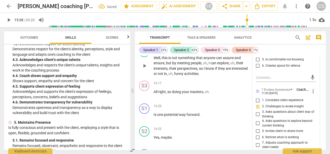
click at [141, 75] on div "play_arrow pause" at bounding box center [146, 66] width 13 height 18
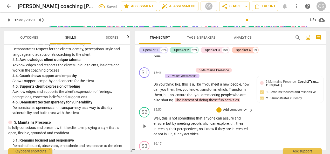
scroll to position [2873, 0]
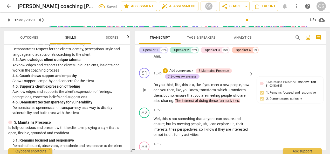
click at [143, 102] on div "play_arrow pause" at bounding box center [146, 90] width 13 height 24
click at [146, 93] on span "play_arrow" at bounding box center [144, 90] width 6 height 6
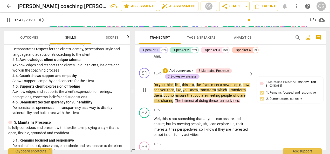
click at [144, 93] on span "pause" at bounding box center [144, 90] width 6 height 6
click at [144, 93] on span "play_arrow" at bounding box center [144, 90] width 6 height 6
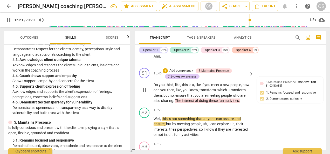
click at [143, 93] on span "pause" at bounding box center [144, 90] width 6 height 6
click at [303, 55] on div "Speaker 1 22% Speaker 2 62% Speaker 3 15% Speaker 4 1% S1 play_arrow pause 00:0…" at bounding box center [230, 97] width 191 height 105
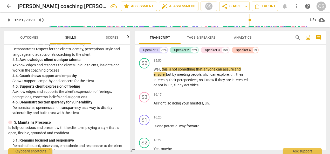
scroll to position [2926, 0]
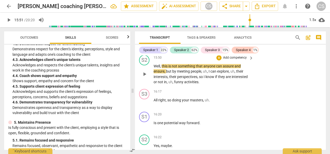
click at [145, 78] on button "play_arrow" at bounding box center [144, 74] width 8 height 8
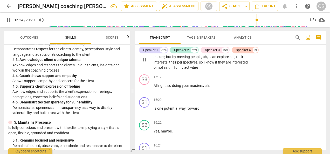
scroll to position [3042, 0]
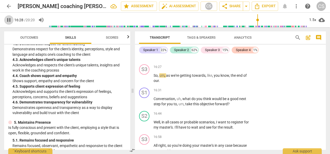
click at [9, 22] on span "pause" at bounding box center [9, 20] width 6 height 6
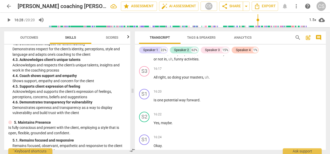
scroll to position [2947, 0]
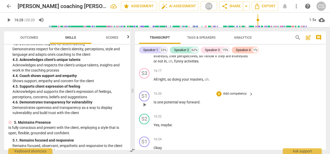
click at [153, 108] on div "play_arrow pause" at bounding box center [146, 104] width 13 height 7
drag, startPoint x: 153, startPoint y: 108, endPoint x: 169, endPoint y: 108, distance: 15.8
click at [169, 108] on div "S1 play_arrow pause 16:20 + Add competency keyboard_arrow_right Is one potentia…" at bounding box center [230, 100] width 191 height 23
click at [153, 106] on div "S1 play_arrow pause" at bounding box center [146, 100] width 15 height 19
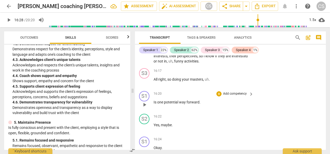
click at [154, 104] on span "Is" at bounding box center [156, 102] width 4 height 4
drag, startPoint x: 154, startPoint y: 107, endPoint x: 207, endPoint y: 105, distance: 53.0
click at [207, 105] on p "Is one potential way forward ." at bounding box center [202, 102] width 97 height 5
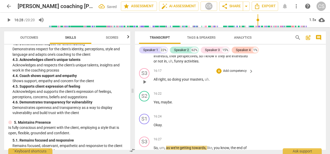
click at [217, 82] on p "All right , so doing your masters , uh ." at bounding box center [202, 79] width 97 height 5
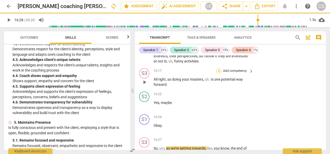
click at [219, 74] on div "+" at bounding box center [218, 71] width 5 height 5
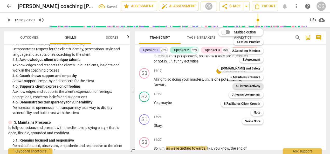
click at [253, 86] on b "6.Listens Actively" at bounding box center [248, 86] width 24 height 6
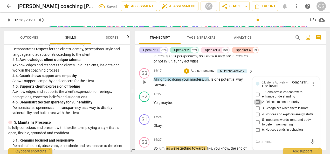
click at [256, 105] on input "2. Reflects to ensure clarity" at bounding box center [258, 102] width 8 height 6
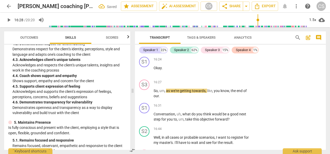
scroll to position [3007, 0]
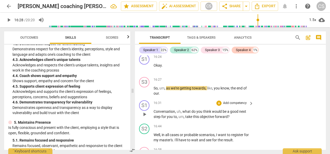
click at [155, 114] on span "Conversation" at bounding box center [165, 112] width 22 height 4
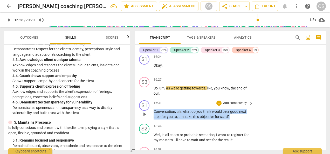
drag, startPoint x: 154, startPoint y: 117, endPoint x: 243, endPoint y: 123, distance: 89.7
click at [243, 120] on p "Conversation , uh , what do you think would be a good next step for you to , um…" at bounding box center [202, 114] width 97 height 11
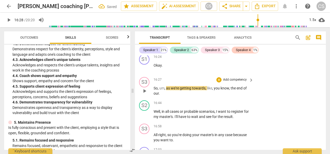
click at [167, 96] on p "So , um , as we're getting towards , like , you know , the end of our ." at bounding box center [202, 91] width 97 height 11
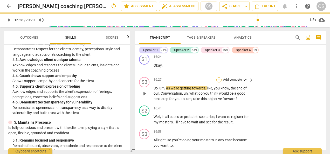
click at [220, 83] on div "+" at bounding box center [218, 79] width 5 height 5
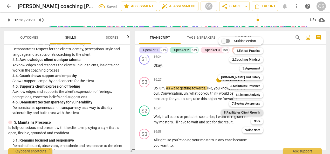
click at [246, 115] on b "8.Facilitates Client Growth" at bounding box center [242, 113] width 36 height 6
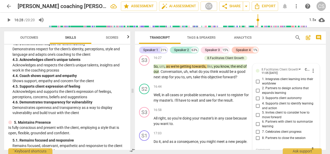
scroll to position [3027, 0]
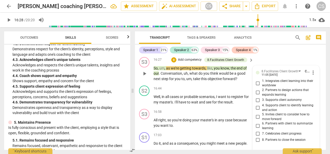
click at [255, 120] on input "5. Invites client to consider how to move forward" at bounding box center [258, 117] width 8 height 6
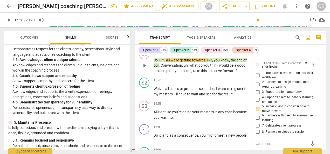
scroll to position [3041, 0]
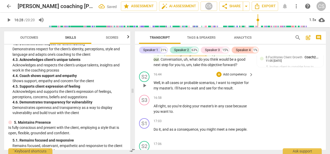
click at [142, 89] on div "play_arrow pause" at bounding box center [146, 85] width 13 height 7
click at [145, 90] on button "play_arrow" at bounding box center [144, 85] width 8 height 8
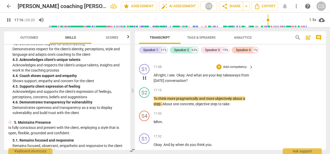
click at [143, 83] on div "S1 play_arrow pause" at bounding box center [146, 73] width 15 height 19
click at [145, 81] on span "pause" at bounding box center [144, 78] width 6 height 6
click at [219, 70] on div "+" at bounding box center [218, 66] width 5 height 5
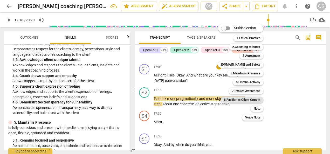
click at [254, 99] on b "8.Facilitates Client Growth" at bounding box center [242, 100] width 36 height 6
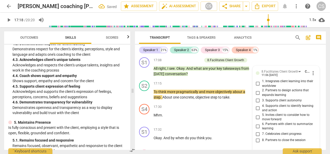
scroll to position [3146, 0]
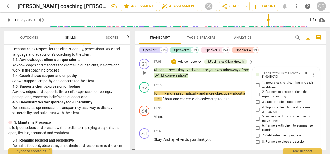
click at [256, 113] on input "4. Supports client to identify learning and action" at bounding box center [258, 110] width 8 height 6
click at [255, 131] on input "6. Partners with client to summarize learning" at bounding box center [258, 128] width 8 height 6
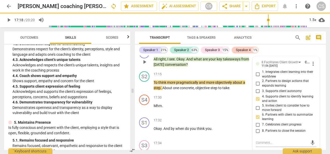
scroll to position [3157, 0]
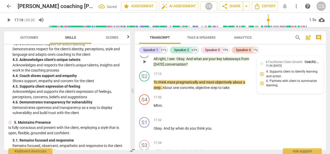
click at [263, 81] on div "8.Facilitates Client Growth Coach2Transform School 11:06 [DATE] 4. Supports cli…" at bounding box center [290, 74] width 60 height 31
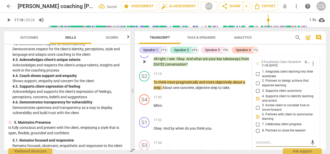
click at [259, 102] on input "4. Supports client to identify learning and action" at bounding box center [258, 99] width 8 height 6
click at [258, 102] on input "4. Supports client to identify learning and action" at bounding box center [258, 99] width 8 height 6
click at [148, 89] on div "play_arrow pause" at bounding box center [146, 84] width 13 height 7
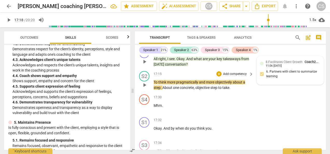
click at [144, 89] on button "play_arrow" at bounding box center [144, 85] width 8 height 8
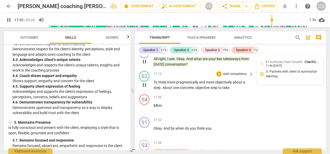
scroll to position [3256, 0]
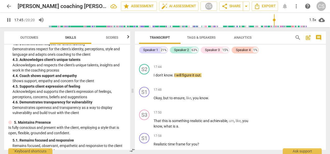
click at [6, 18] on span "pause" at bounding box center [9, 20] width 6 height 6
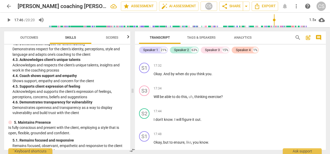
scroll to position [3209, 0]
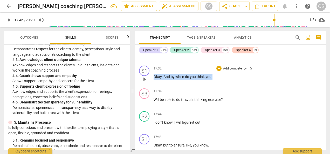
drag, startPoint x: 154, startPoint y: 81, endPoint x: 219, endPoint y: 86, distance: 65.1
click at [219, 84] on div "17:32 + Add competency keyboard_arrow_right Okay . And by when do you think you…" at bounding box center [204, 75] width 100 height 19
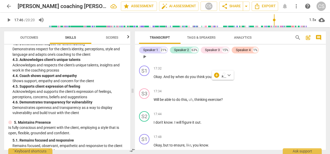
click at [182, 64] on div "S4 play_arrow pause 17:30 + Add competency keyboard_arrow_right Mhm ." at bounding box center [230, 52] width 191 height 23
click at [219, 71] on div "+" at bounding box center [218, 68] width 5 height 5
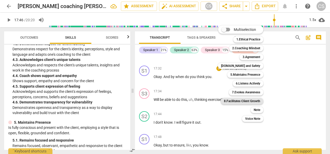
click at [244, 100] on b "8.Facilitates Client Growth" at bounding box center [242, 101] width 36 height 6
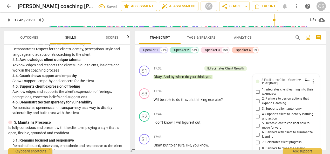
scroll to position [3272, 0]
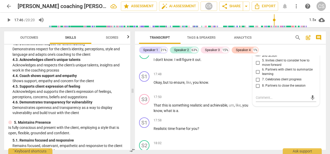
click at [255, 57] on input "4. Supports client to identify learning and action" at bounding box center [258, 54] width 8 height 6
click at [10, 21] on span "play_arrow" at bounding box center [9, 20] width 6 height 6
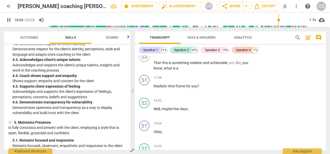
scroll to position [3313, 0]
click at [6, 23] on span "pause" at bounding box center [9, 20] width 6 height 6
click at [218, 81] on div "+" at bounding box center [218, 78] width 5 height 5
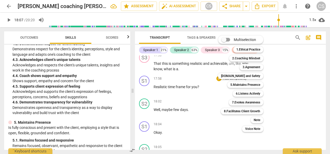
click at [166, 72] on div at bounding box center [165, 77] width 330 height 154
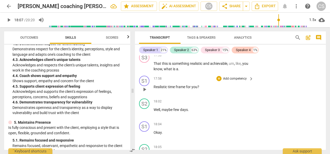
click at [154, 89] on span "Realistic" at bounding box center [161, 87] width 14 height 4
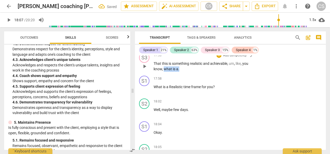
drag, startPoint x: 165, startPoint y: 72, endPoint x: 184, endPoint y: 75, distance: 19.3
click at [184, 72] on p "That this is something realistic and achievable , um , like , you know , what i…" at bounding box center [202, 66] width 97 height 11
click at [219, 81] on div "+" at bounding box center [218, 78] width 5 height 5
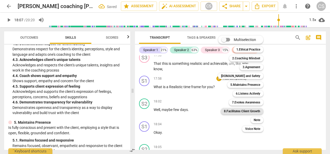
click at [242, 111] on b "8.Facilitates Client Growth" at bounding box center [242, 111] width 36 height 6
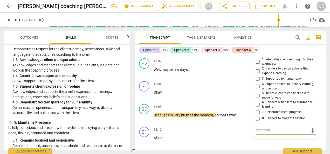
scroll to position [3354, 0]
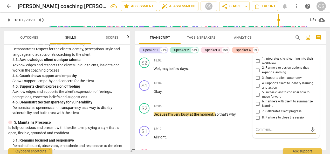
click at [256, 98] on input "5. Invites client to consider how to move forward" at bounding box center [258, 95] width 8 height 6
click at [6, 18] on span "play_arrow" at bounding box center [9, 20] width 6 height 6
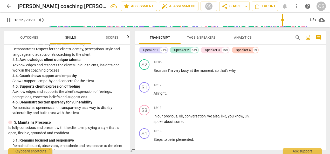
scroll to position [3513, 0]
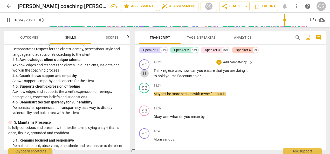
click at [146, 77] on span "pause" at bounding box center [144, 73] width 6 height 6
click at [219, 65] on div "+" at bounding box center [218, 62] width 5 height 5
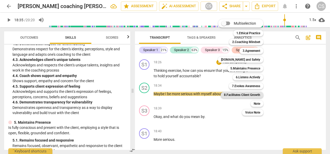
click at [242, 95] on b "8.Facilitates Client Growth" at bounding box center [242, 95] width 36 height 6
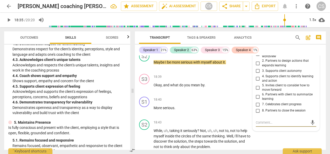
scroll to position [3544, 0]
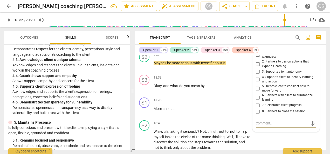
click at [255, 75] on input "3. Supports client autonomy" at bounding box center [258, 72] width 8 height 6
click at [8, 21] on span "play_arrow" at bounding box center [9, 20] width 6 height 6
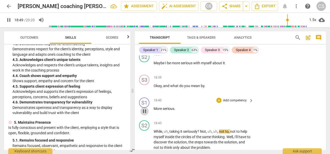
click at [145, 114] on span "pause" at bounding box center [144, 111] width 6 height 6
drag, startPoint x: 154, startPoint y: 113, endPoint x: 180, endPoint y: 113, distance: 25.4
click at [180, 112] on p "More serious ." at bounding box center [202, 108] width 97 height 5
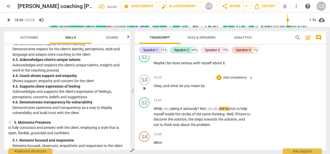
click at [205, 88] on span "." at bounding box center [205, 86] width 1 height 4
click at [220, 80] on div "+" at bounding box center [218, 77] width 5 height 5
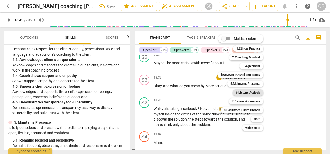
click at [249, 95] on b "6.Listens Actively" at bounding box center [248, 93] width 24 height 6
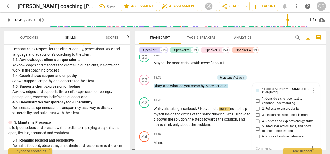
scroll to position [3595, 0]
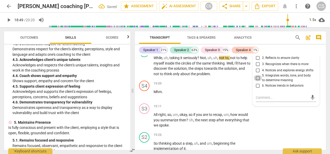
click at [257, 81] on input "5. Integrates words, tone, and body to determine meaning" at bounding box center [258, 78] width 8 height 6
click at [166, 93] on div "19:09 + Add competency keyboard_arrow_right Mhm ." at bounding box center [204, 90] width 100 height 19
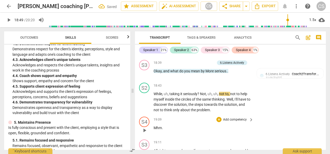
scroll to position [3558, 0]
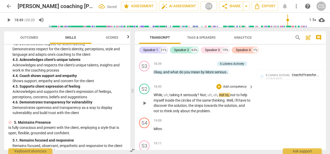
click at [144, 112] on div "play_arrow pause" at bounding box center [146, 103] width 13 height 18
click at [142, 106] on span "play_arrow" at bounding box center [144, 103] width 6 height 6
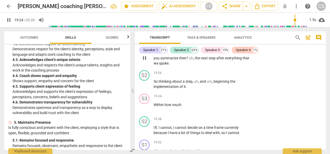
click at [146, 61] on span "pause" at bounding box center [144, 58] width 6 height 6
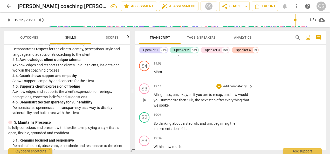
scroll to position [3615, 0]
click at [218, 90] on div "+ Add competency keyboard_arrow_right" at bounding box center [234, 87] width 39 height 6
click at [218, 89] on div "+" at bounding box center [218, 86] width 5 height 5
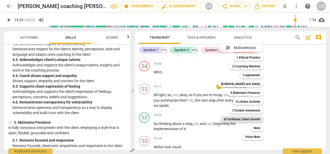
click at [249, 118] on b "8.Facilitates Client Growth" at bounding box center [242, 119] width 36 height 6
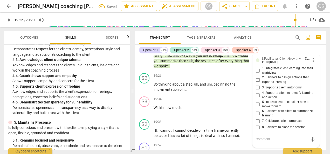
scroll to position [3654, 0]
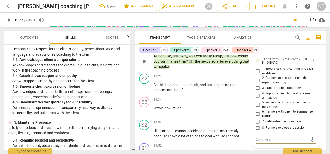
click at [256, 74] on input "1. Integrates client learning into their worldview" at bounding box center [258, 71] width 8 height 6
click at [255, 108] on input "5. Invites client to consider how to move forward" at bounding box center [258, 105] width 8 height 6
click at [256, 74] on input "1. Integrates client learning into their worldview" at bounding box center [258, 71] width 8 height 6
click at [257, 74] on input "1. Integrates client learning into their worldview" at bounding box center [258, 71] width 8 height 6
click at [257, 117] on input "6. Partners with client to summarize learning" at bounding box center [258, 114] width 8 height 6
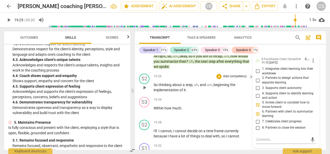
click at [139, 93] on div "S2 play_arrow pause" at bounding box center [146, 83] width 15 height 19
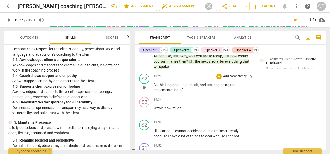
click at [147, 91] on span "play_arrow" at bounding box center [144, 88] width 6 height 6
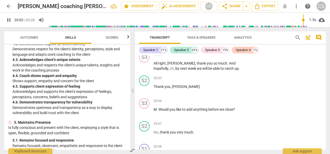
scroll to position [3770, 0]
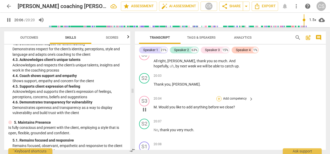
click at [217, 101] on div "+" at bounding box center [218, 98] width 5 height 5
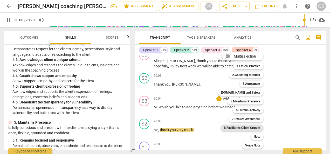
click at [255, 131] on b "8.Facilitates Client Growth" at bounding box center [242, 128] width 36 height 6
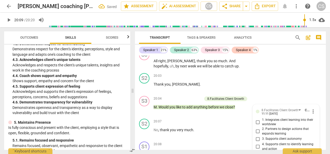
scroll to position [3863, 0]
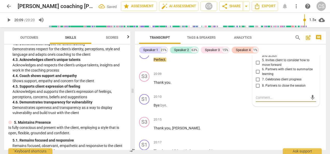
click at [258, 89] on input "8. Partners to close the session" at bounding box center [258, 86] width 8 height 6
click at [282, 122] on div "S3 play_arrow pause 20:15 + Add competency keyboard_arrow_right Thank you , [PE…" at bounding box center [230, 126] width 191 height 23
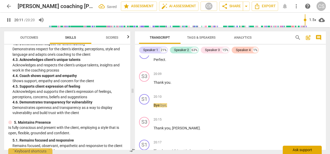
click at [299, 149] on div "Ask support" at bounding box center [302, 150] width 39 height 8
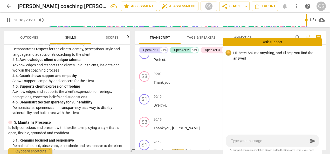
scroll to position [3898, 0]
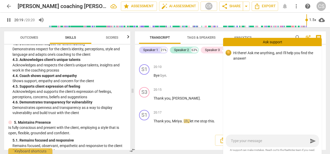
click at [247, 43] on div "Ask support" at bounding box center [272, 42] width 99 height 8
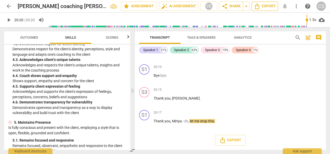
click at [261, 6] on span "Export" at bounding box center [265, 6] width 22 height 6
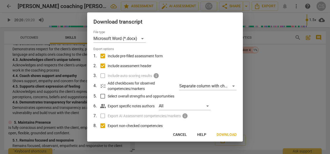
click at [228, 137] on span "Download" at bounding box center [227, 134] width 20 height 5
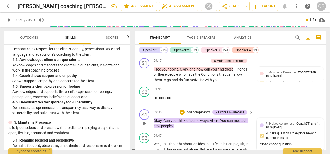
scroll to position [1747, 0]
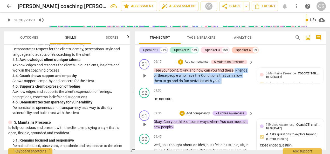
drag, startPoint x: 235, startPoint y: 74, endPoint x: 236, endPoint y: 90, distance: 15.9
click at [236, 86] on div "S1 play_arrow pause 09:17 + Add competency 5.Maintains Presence keyboard_arrow_…" at bounding box center [230, 71] width 191 height 29
copy p "Friends or these people who have the Conditions that can allow them to go and d…"
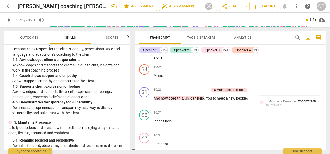
scroll to position [1868, 0]
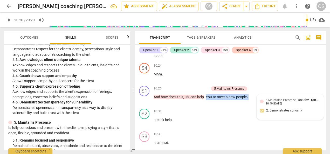
drag, startPoint x: 207, startPoint y: 97, endPoint x: 255, endPoint y: 98, distance: 48.8
click at [255, 98] on div "S1 play_arrow pause 10:26 + Add competency 5.Maintains Presence keyboard_arrow_…" at bounding box center [230, 95] width 191 height 23
copy p "You to meet a new people ?"
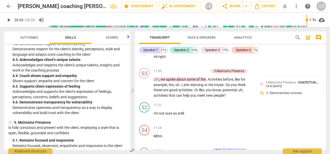
scroll to position [2050, 0]
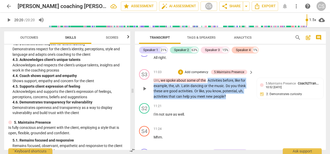
drag, startPoint x: 209, startPoint y: 79, endPoint x: 231, endPoint y: 94, distance: 27.4
click at [231, 94] on p "Um , we spoke about some of the . Activities before , like for example , the , …" at bounding box center [202, 88] width 97 height 21
copy p "Activities before , like for example , the , uh . Latin dancing or the music . …"
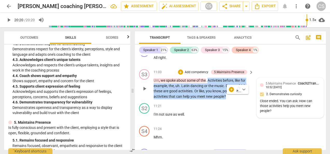
click at [276, 85] on span "5.Maintains Presence" at bounding box center [281, 84] width 30 height 4
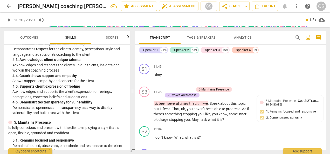
scroll to position [2227, 0]
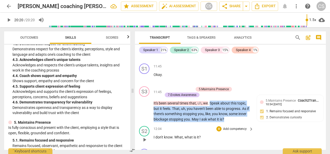
drag, startPoint x: 211, startPoint y: 103, endPoint x: 227, endPoint y: 126, distance: 27.2
click at [227, 126] on div "S1 play_arrow pause 00:04 + Add competency keyboard_arrow_right Hi . S2 play_ar…" at bounding box center [230, 103] width 191 height 94
copy p "Speak about this topic , but it feels . That , uh , you haven't been able to pr…"
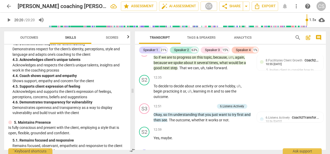
scroll to position [2361, 0]
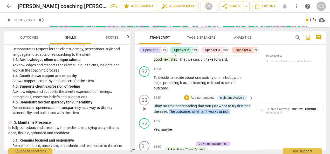
drag, startPoint x: 169, startPoint y: 111, endPoint x: 234, endPoint y: 111, distance: 64.9
click at [234, 111] on p "Okay , so I'm understanding that you just want to try first and then see . The …" at bounding box center [202, 109] width 97 height 11
copy p "The outcome , whether it works or not ."
click at [294, 109] on span "Coach2Transform School" at bounding box center [311, 109] width 38 height 4
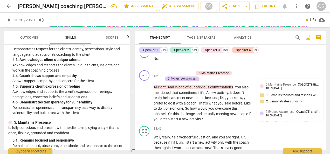
scroll to position [2514, 0]
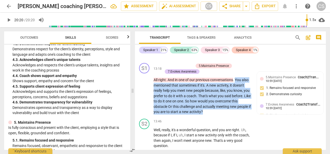
drag, startPoint x: 236, startPoint y: 79, endPoint x: 245, endPoint y: 111, distance: 32.5
click at [245, 111] on p "All right . And in one of our previous conversations . You also mentioned that …" at bounding box center [202, 95] width 97 height 37
copy p "You also mentioned that sometimes if it's . A new activity , it doesn't really …"
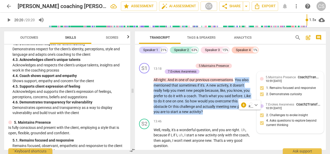
click at [297, 105] on span "Coach2Transform School" at bounding box center [315, 105] width 38 height 4
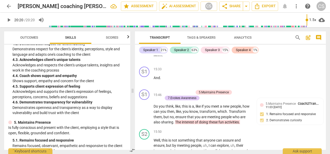
scroll to position [2855, 0]
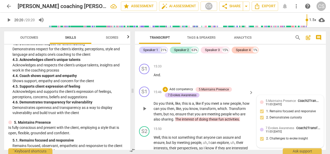
click at [280, 98] on div "5.Maintains Presence Coach2Transform School" at bounding box center [293, 100] width 55 height 5
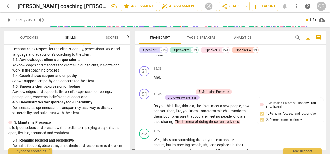
scroll to position [2850, 0]
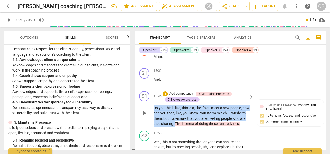
drag, startPoint x: 154, startPoint y: 108, endPoint x: 189, endPoint y: 122, distance: 37.7
click at [189, 122] on p "Do you think , like , this is a , like if you meet a new people , how can you t…" at bounding box center [202, 115] width 97 height 21
copy p "Do you think , like , this is a , like if you meet a new people , how can you t…"
click at [145, 123] on div "play_arrow pause" at bounding box center [146, 113] width 13 height 24
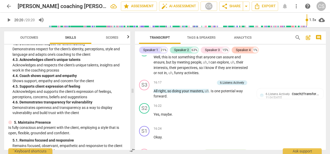
scroll to position [2936, 0]
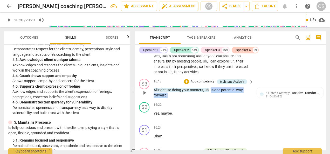
drag, startPoint x: 211, startPoint y: 95, endPoint x: 215, endPoint y: 100, distance: 6.3
click at [215, 98] on p "All right , so doing your masters , uh . Is one potential way forward ." at bounding box center [202, 92] width 97 height 11
copy p "Is one potential way forward ."
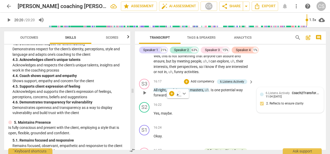
click at [288, 95] on span "6.Listens Actively" at bounding box center [278, 93] width 24 height 4
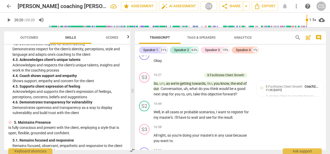
scroll to position [3014, 0]
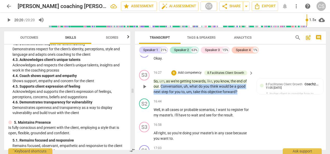
drag, startPoint x: 161, startPoint y: 91, endPoint x: 240, endPoint y: 98, distance: 79.4
click at [240, 95] on p "So , um , as we're getting towards , like , you know , the end of our . Convers…" at bounding box center [202, 87] width 97 height 16
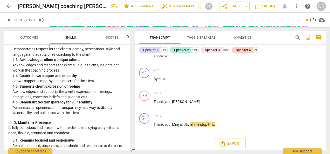
scroll to position [3898, 0]
